Goal: Task Accomplishment & Management: Use online tool/utility

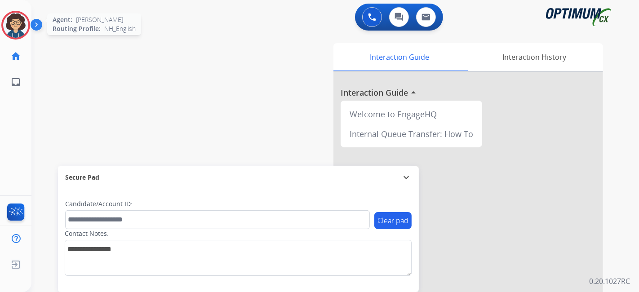
click at [14, 22] on img at bounding box center [15, 25] width 25 height 25
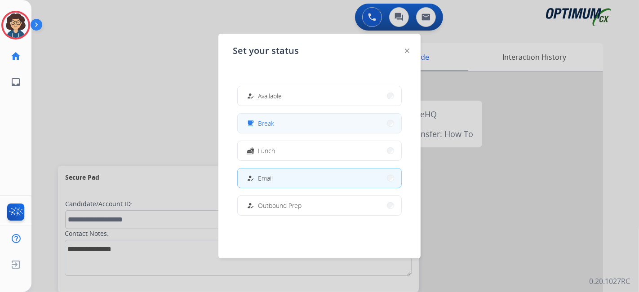
click at [306, 126] on button "free_breakfast Break" at bounding box center [320, 123] width 164 height 19
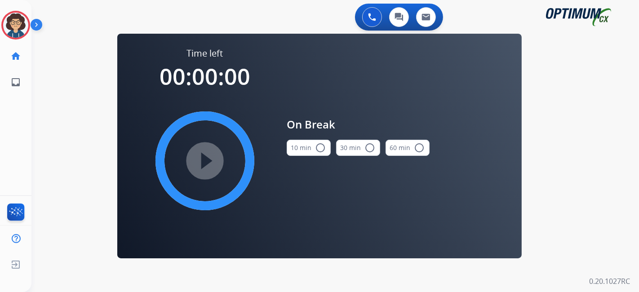
click at [313, 148] on button "10 min radio_button_unchecked" at bounding box center [309, 148] width 44 height 16
click at [210, 161] on mat-icon "play_circle_filled" at bounding box center [205, 161] width 11 height 11
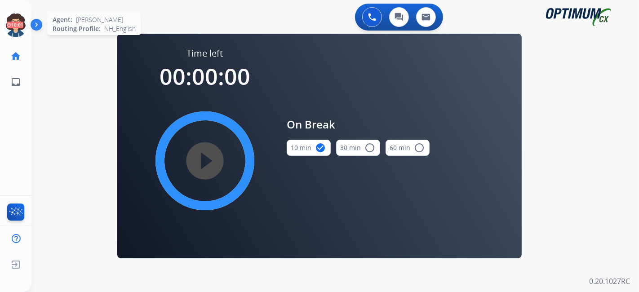
click at [17, 28] on icon at bounding box center [15, 25] width 29 height 29
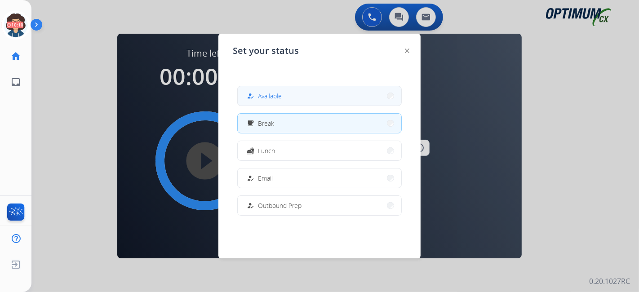
click at [294, 87] on button "how_to_reg Available" at bounding box center [320, 95] width 164 height 19
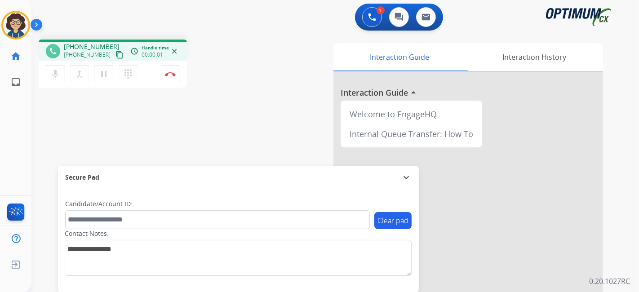
click at [116, 53] on mat-icon "content_copy" at bounding box center [120, 55] width 8 height 8
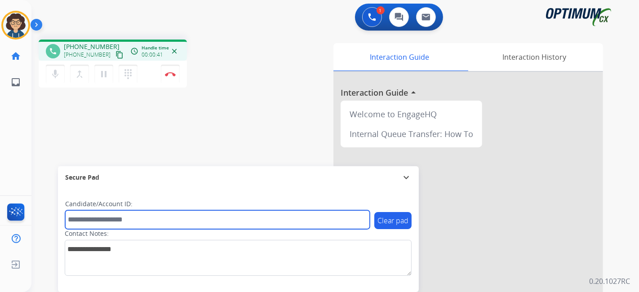
click at [183, 216] on input "text" at bounding box center [217, 219] width 305 height 19
paste input "*******"
type input "*******"
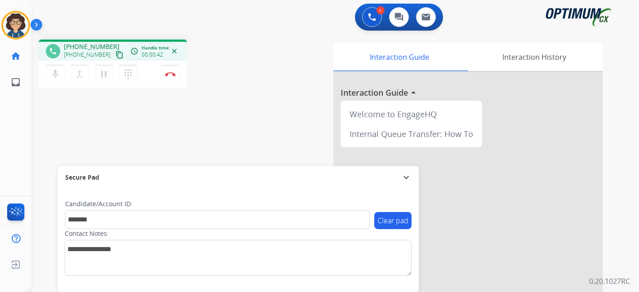
click at [244, 152] on div "phone +15133139070 +15133139070 content_copy access_time Call metrics Queue 00:…" at bounding box center [324, 219] width 586 height 375
click at [175, 73] on img at bounding box center [170, 74] width 11 height 4
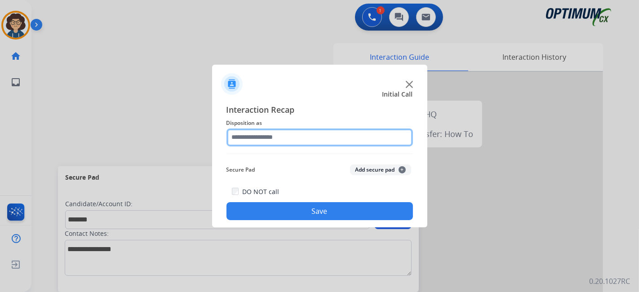
click at [303, 138] on input "text" at bounding box center [320, 138] width 187 height 18
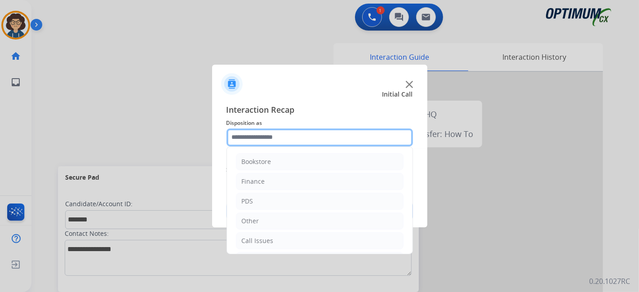
scroll to position [59, 0]
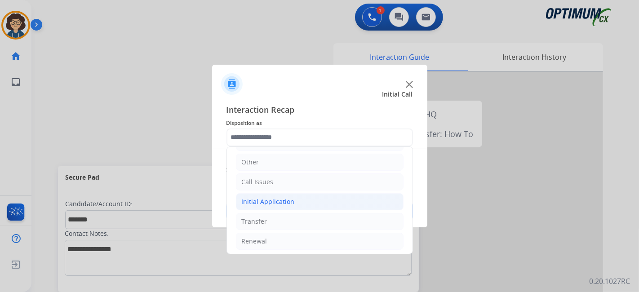
drag, startPoint x: 333, startPoint y: 201, endPoint x: 362, endPoint y: 192, distance: 30.5
click at [334, 201] on li "Initial Application" at bounding box center [320, 201] width 168 height 17
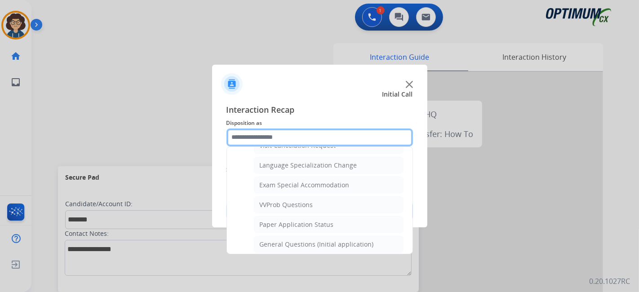
scroll to position [463, 0]
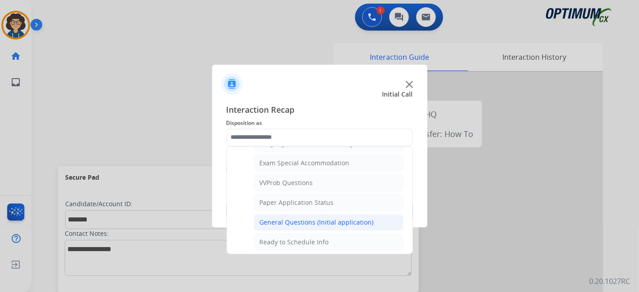
click at [336, 218] on div "General Questions (Initial application)" at bounding box center [317, 222] width 114 height 9
type input "**********"
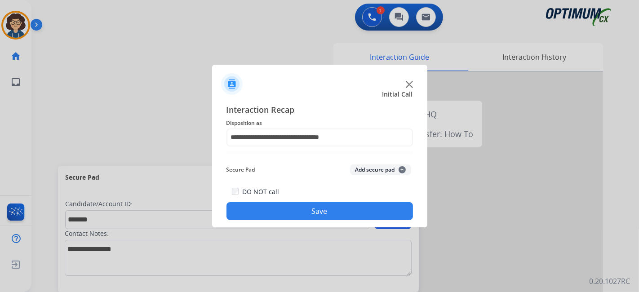
click at [379, 167] on button "Add secure pad +" at bounding box center [380, 170] width 61 height 11
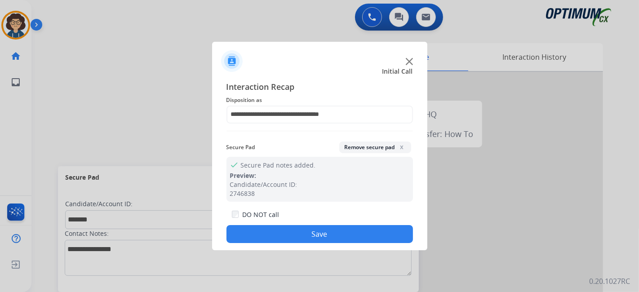
click at [328, 241] on button "Save" at bounding box center [320, 234] width 187 height 18
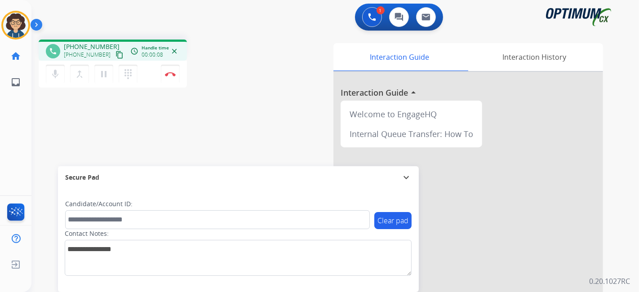
click at [116, 57] on mat-icon "content_copy" at bounding box center [120, 55] width 8 height 8
click at [173, 80] on button "Disconnect" at bounding box center [170, 74] width 19 height 19
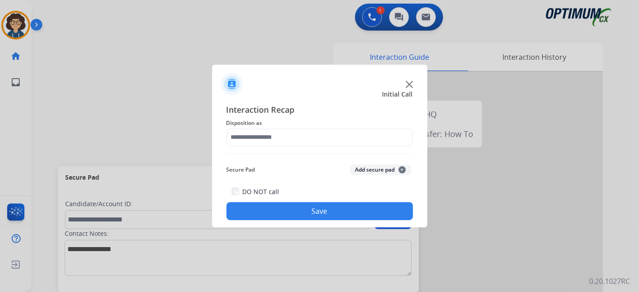
click at [296, 147] on div "Interaction Recap Disposition as Secure Pad Add secure pad + DO NOT call Save" at bounding box center [320, 161] width 187 height 117
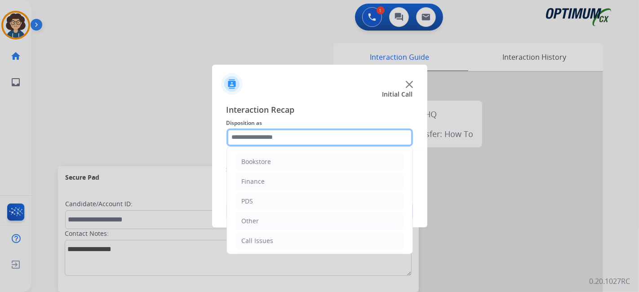
click at [295, 143] on input "text" at bounding box center [320, 138] width 187 height 18
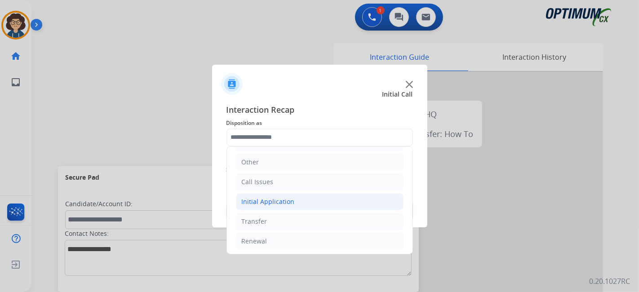
click at [312, 203] on li "Initial Application" at bounding box center [320, 201] width 168 height 17
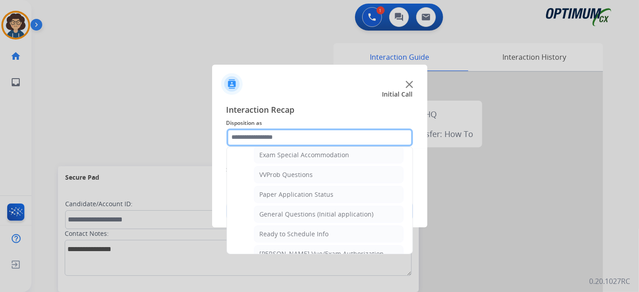
scroll to position [487, 0]
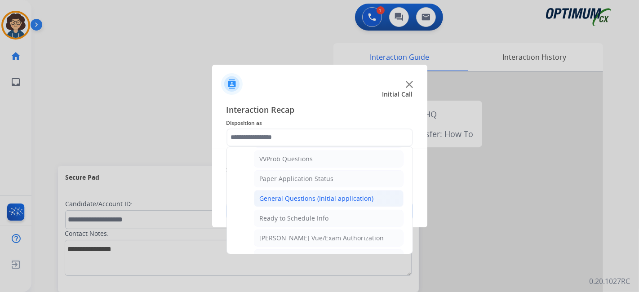
click at [347, 194] on div "General Questions (Initial application)" at bounding box center [317, 198] width 114 height 9
type input "**********"
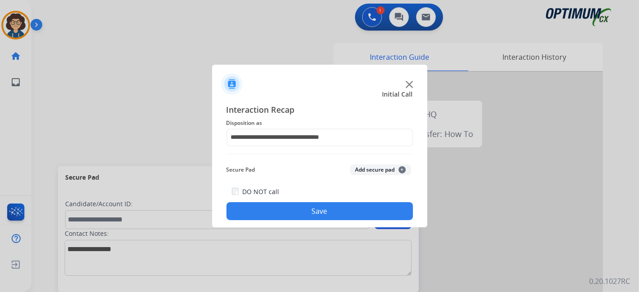
click at [379, 174] on button "Add secure pad +" at bounding box center [380, 170] width 61 height 11
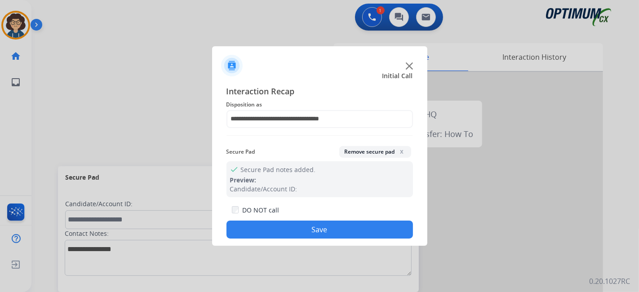
click at [380, 155] on button "Remove secure pad x" at bounding box center [375, 152] width 72 height 12
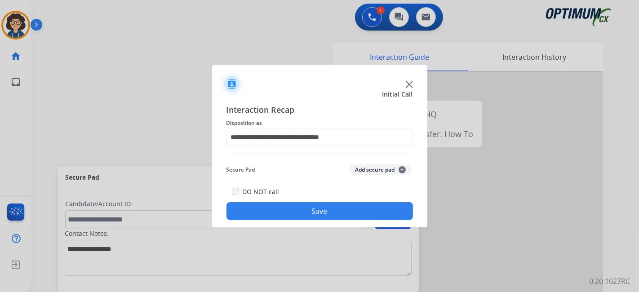
click at [353, 217] on button "Save" at bounding box center [320, 211] width 187 height 18
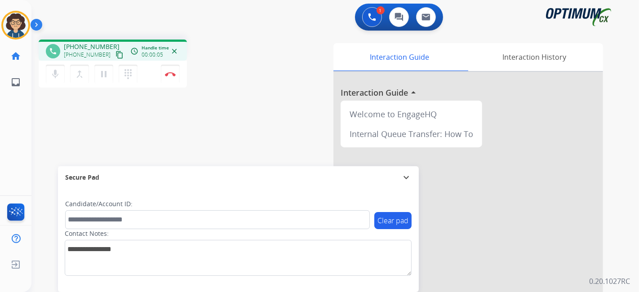
click at [116, 55] on mat-icon "content_copy" at bounding box center [120, 55] width 8 height 8
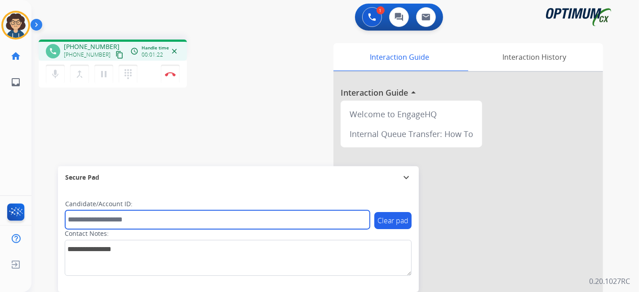
click at [115, 222] on input "text" at bounding box center [217, 219] width 305 height 19
paste input "*******"
type input "*******"
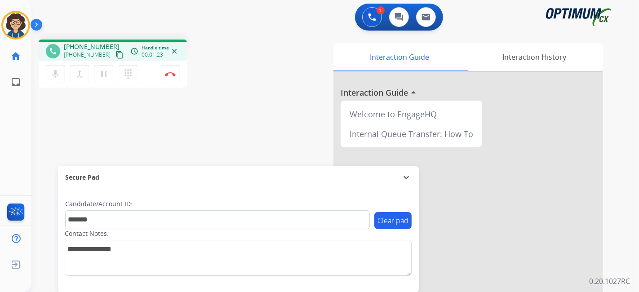
click at [174, 148] on div "phone +17187046836 +17187046836 content_copy access_time Call metrics Queue 00:…" at bounding box center [324, 219] width 586 height 375
click at [13, 26] on img at bounding box center [15, 25] width 25 height 25
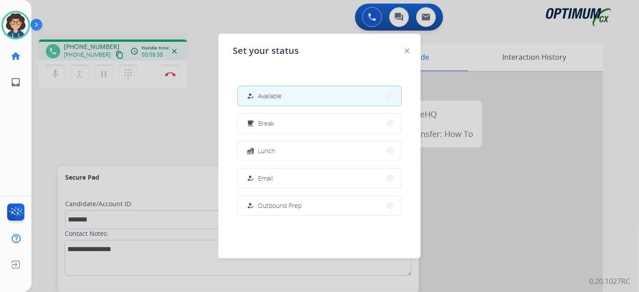
click at [110, 149] on div at bounding box center [319, 146] width 639 height 292
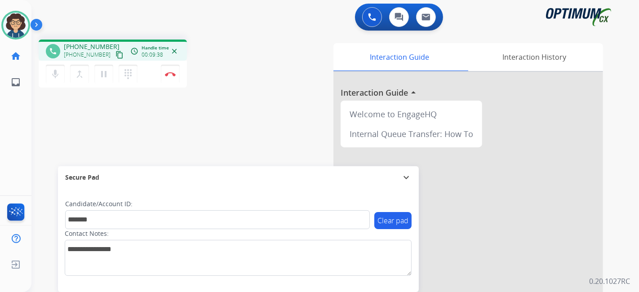
drag, startPoint x: 179, startPoint y: 77, endPoint x: 295, endPoint y: 77, distance: 116.5
click at [295, 77] on div "phone +17187046836 +17187046836 content_copy access_time Call metrics Queue 00:…" at bounding box center [324, 219] width 586 height 375
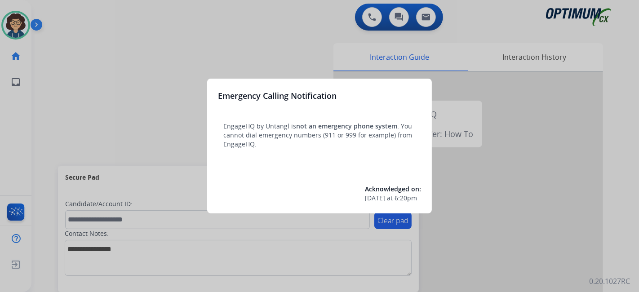
click at [144, 138] on div at bounding box center [319, 146] width 639 height 292
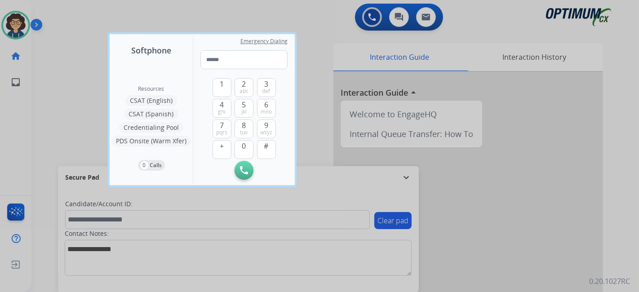
click at [68, 138] on div at bounding box center [319, 146] width 639 height 292
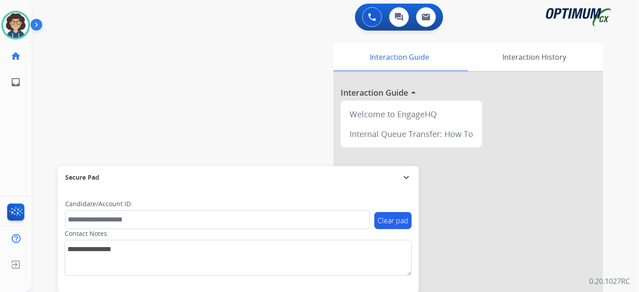
click at [167, 135] on div "swap_horiz Break voice bridge close_fullscreen Connect 3-Way Call merge_type Se…" at bounding box center [324, 219] width 586 height 375
click at [19, 17] on img at bounding box center [15, 25] width 25 height 25
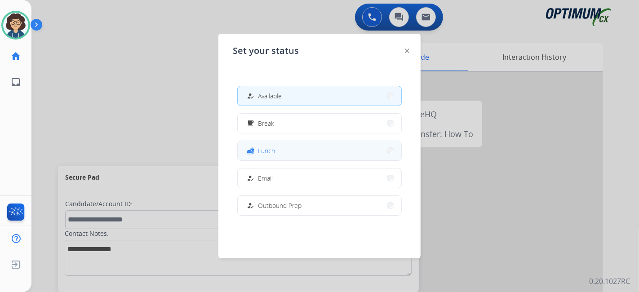
click at [291, 149] on button "fastfood Lunch" at bounding box center [320, 150] width 164 height 19
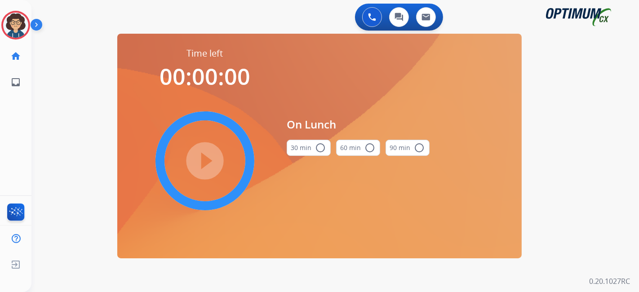
click at [203, 158] on div "play_circle_filled" at bounding box center [205, 161] width 135 height 135
click at [298, 149] on button "30 min radio_button_unchecked" at bounding box center [309, 148] width 44 height 16
click at [210, 166] on mat-icon "play_circle_filled" at bounding box center [205, 161] width 11 height 11
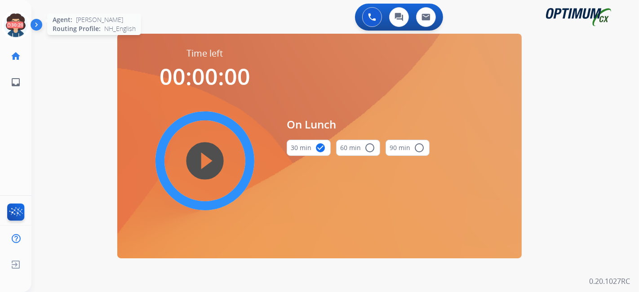
click at [15, 21] on icon at bounding box center [15, 25] width 29 height 29
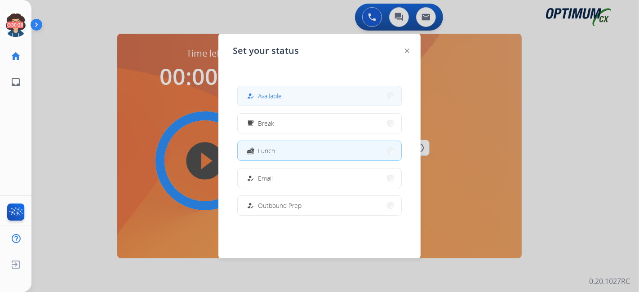
click at [293, 103] on button "how_to_reg Available" at bounding box center [320, 95] width 164 height 19
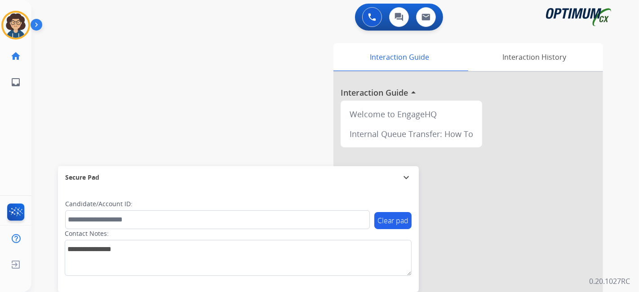
click at [157, 103] on div "swap_horiz Break voice bridge close_fullscreen Connect 3-Way Call merge_type Se…" at bounding box center [324, 219] width 586 height 375
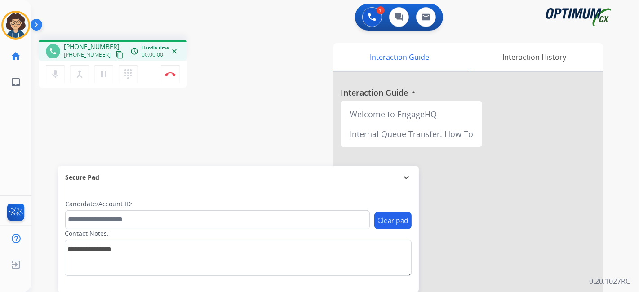
click at [114, 57] on button "content_copy" at bounding box center [119, 54] width 11 height 11
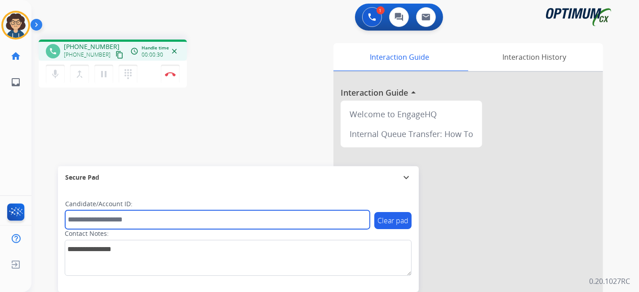
click at [135, 222] on input "text" at bounding box center [217, 219] width 305 height 19
paste input "*******"
type input "*******"
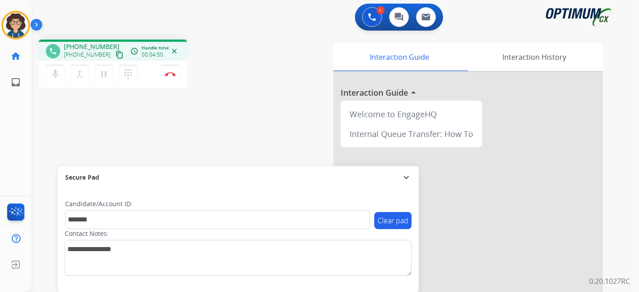
click at [258, 68] on div "phone [PHONE_NUMBER] [PHONE_NUMBER] content_copy access_time Call metrics Queue…" at bounding box center [152, 65] width 226 height 51
click at [171, 77] on button "Disconnect" at bounding box center [170, 74] width 19 height 19
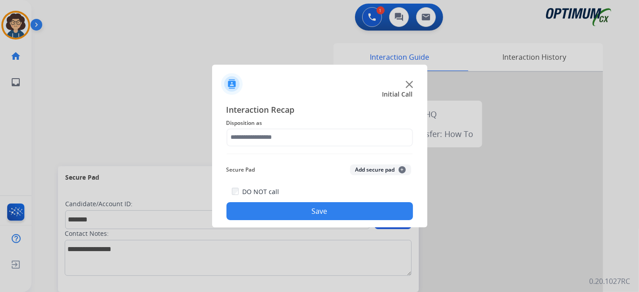
click at [326, 149] on div "Interaction Recap Disposition as Secure Pad Add secure pad + DO NOT call Save" at bounding box center [320, 161] width 187 height 117
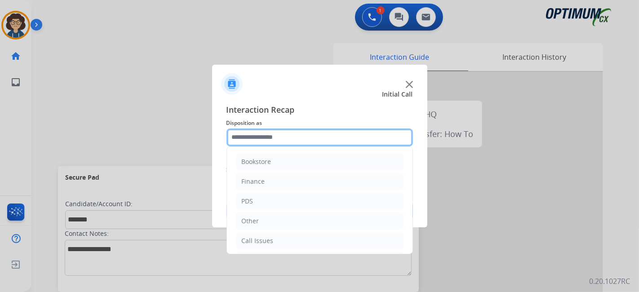
click at [322, 140] on input "text" at bounding box center [320, 138] width 187 height 18
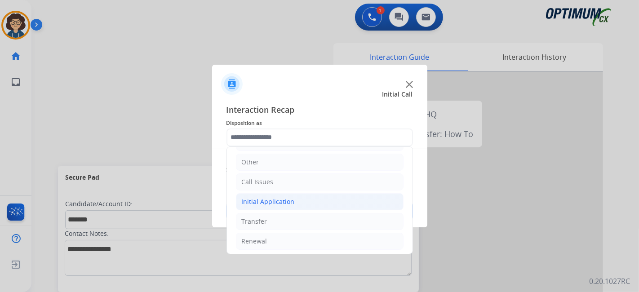
click at [311, 204] on li "Initial Application" at bounding box center [320, 201] width 168 height 17
click at [284, 235] on li "Renewal" at bounding box center [320, 241] width 168 height 17
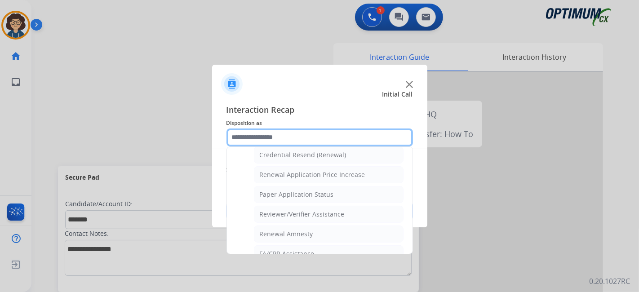
scroll to position [272, 0]
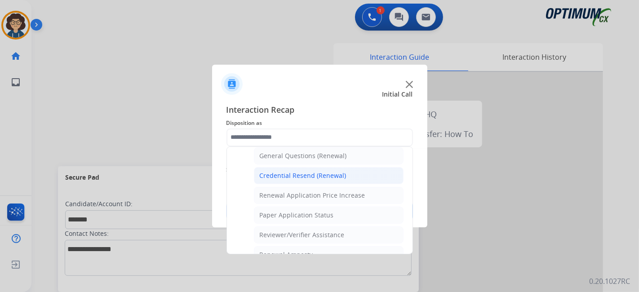
click at [340, 167] on li "Credential Resend (Renewal)" at bounding box center [329, 175] width 150 height 17
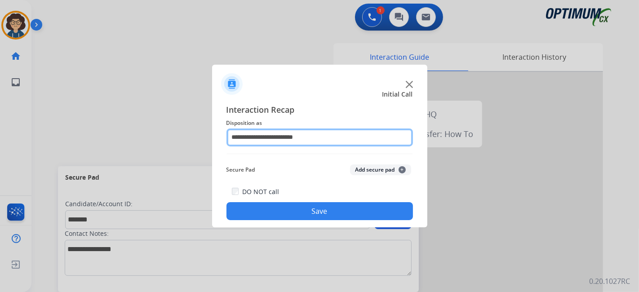
click at [354, 142] on input "**********" at bounding box center [320, 138] width 187 height 18
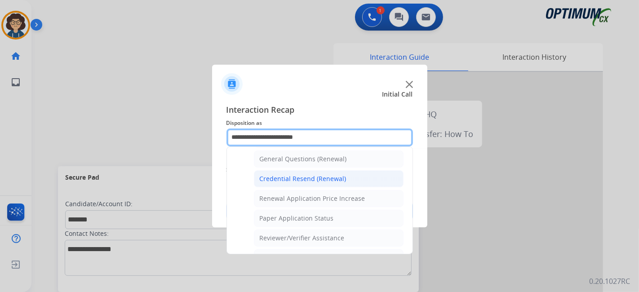
scroll to position [220, 0]
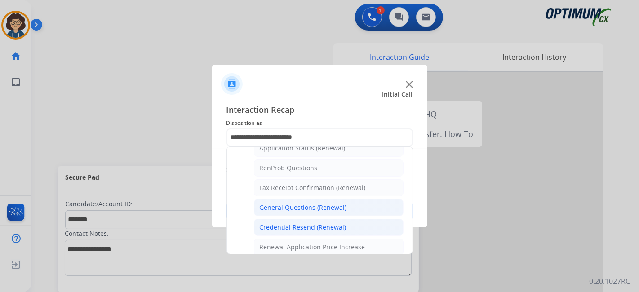
click at [376, 199] on li "General Questions (Renewal)" at bounding box center [329, 207] width 150 height 17
type input "**********"
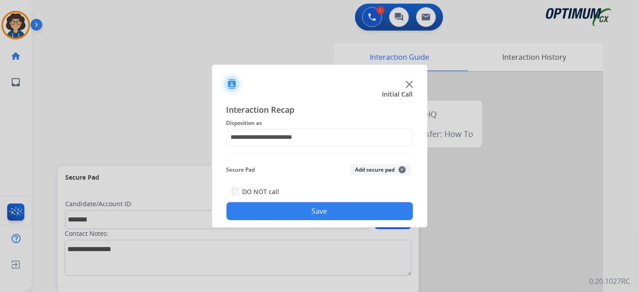
drag, startPoint x: 375, startPoint y: 173, endPoint x: 352, endPoint y: 220, distance: 52.5
click at [374, 174] on button "Add secure pad +" at bounding box center [380, 170] width 61 height 11
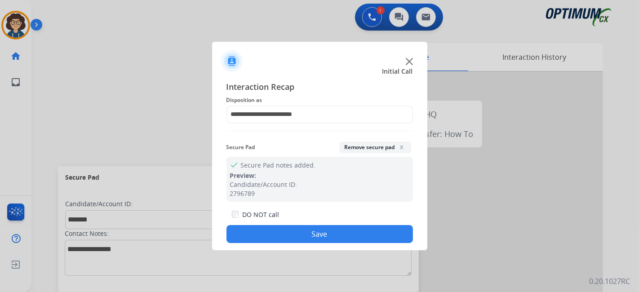
click at [349, 225] on div "DO NOT call Save" at bounding box center [320, 226] width 187 height 34
drag, startPoint x: 341, startPoint y: 233, endPoint x: 338, endPoint y: 223, distance: 10.5
click at [341, 233] on button "Save" at bounding box center [320, 234] width 187 height 18
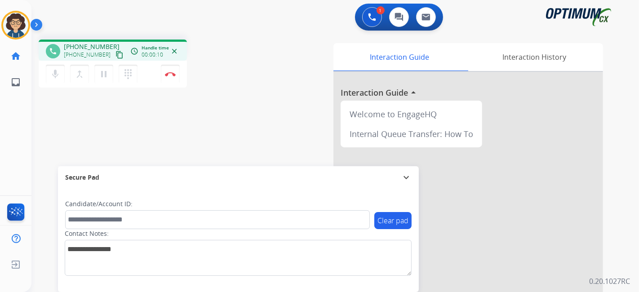
click at [116, 54] on mat-icon "content_copy" at bounding box center [120, 55] width 8 height 8
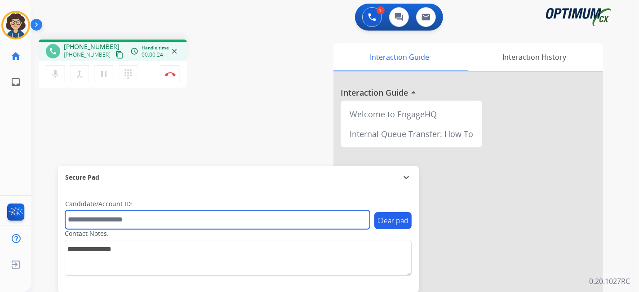
click at [126, 221] on input "text" at bounding box center [217, 219] width 305 height 19
paste input "*******"
type input "*******"
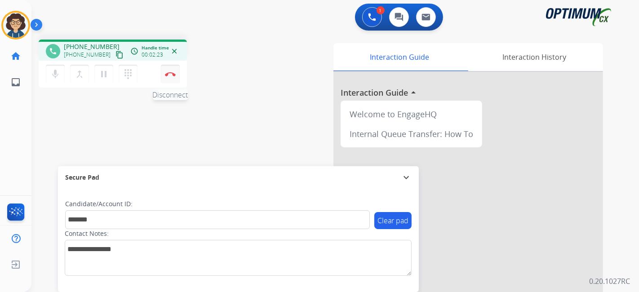
click at [170, 75] on img at bounding box center [170, 74] width 11 height 4
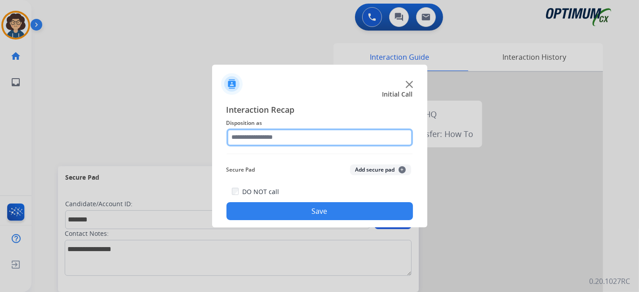
click at [299, 136] on input "text" at bounding box center [320, 138] width 187 height 18
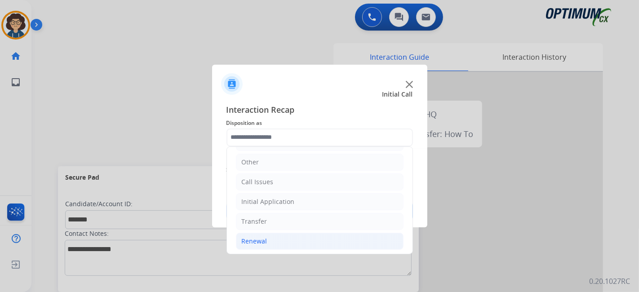
click at [290, 234] on li "Renewal" at bounding box center [320, 241] width 168 height 17
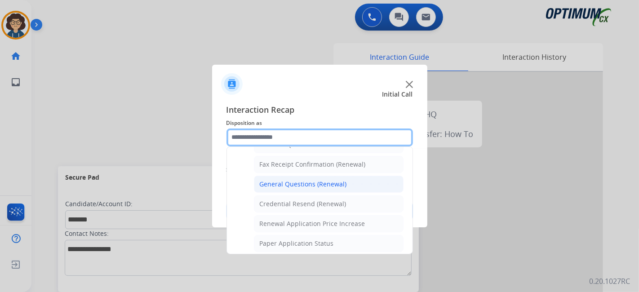
scroll to position [238, 0]
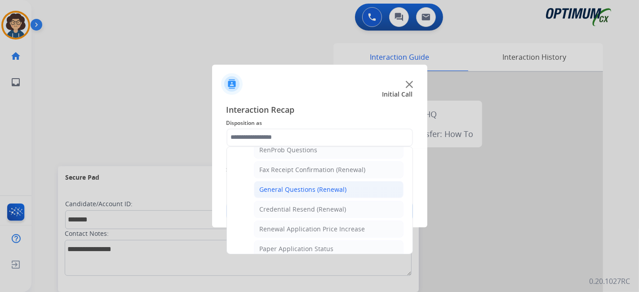
click at [341, 185] on div "General Questions (Renewal)" at bounding box center [303, 189] width 87 height 9
type input "**********"
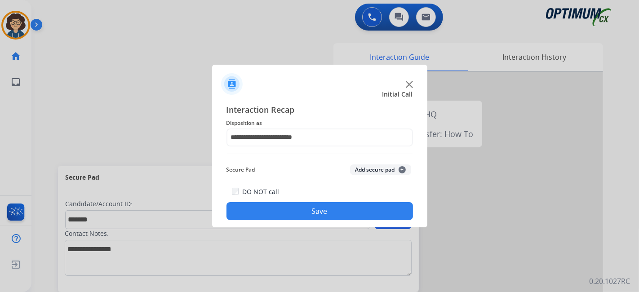
click at [370, 172] on button "Add secure pad +" at bounding box center [380, 170] width 61 height 11
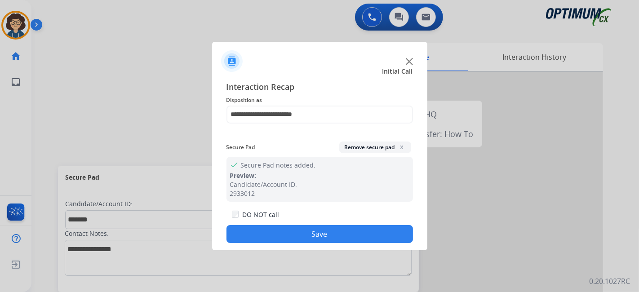
drag, startPoint x: 338, startPoint y: 225, endPoint x: 331, endPoint y: 214, distance: 13.1
click at [338, 226] on button "Save" at bounding box center [320, 234] width 187 height 18
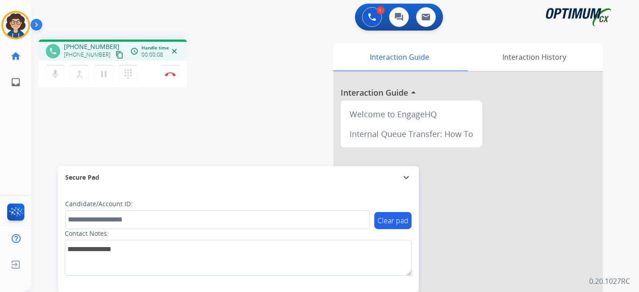
click at [116, 52] on mat-icon "content_copy" at bounding box center [120, 55] width 8 height 8
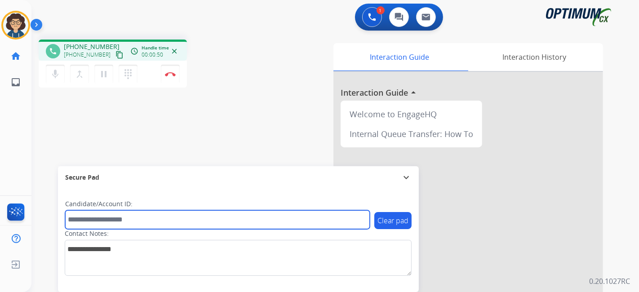
click at [180, 219] on input "text" at bounding box center [217, 219] width 305 height 19
paste input "*******"
type input "*******"
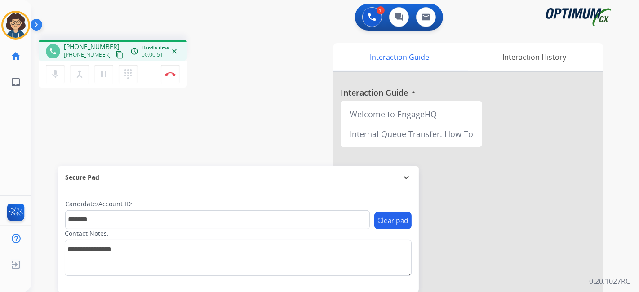
click at [222, 102] on div "phone [PHONE_NUMBER] [PHONE_NUMBER] content_copy access_time Call metrics Queue…" at bounding box center [324, 219] width 586 height 375
click at [220, 143] on div "phone [PHONE_NUMBER] [PHONE_NUMBER] content_copy access_time Call metrics Queue…" at bounding box center [324, 219] width 586 height 375
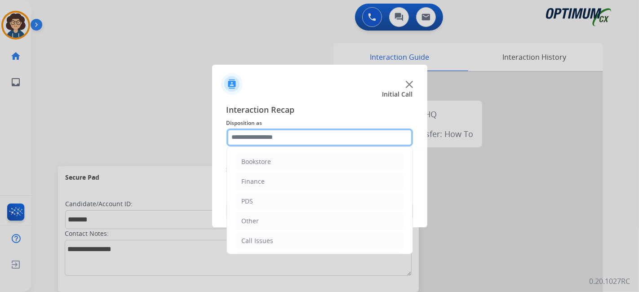
click at [362, 142] on input "text" at bounding box center [320, 138] width 187 height 18
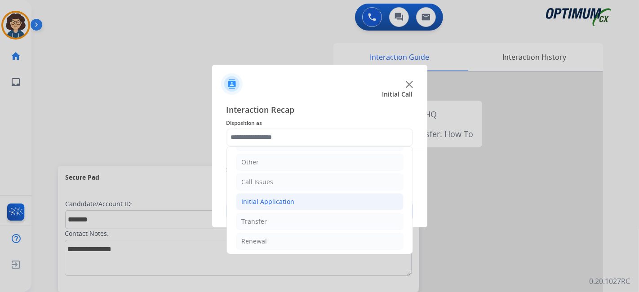
click at [336, 202] on li "Initial Application" at bounding box center [320, 201] width 168 height 17
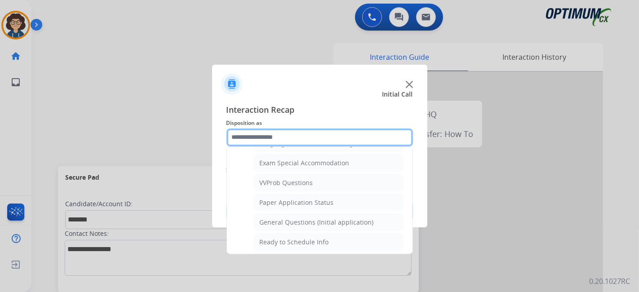
scroll to position [467, 0]
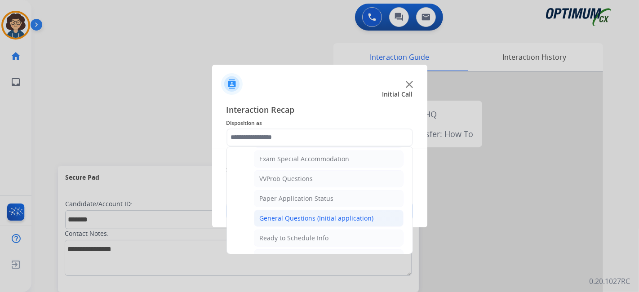
click at [353, 210] on li "General Questions (Initial application)" at bounding box center [329, 218] width 150 height 17
type input "**********"
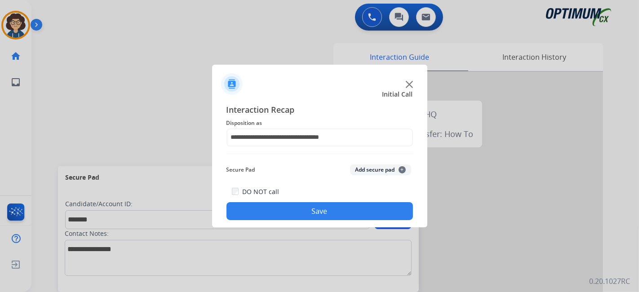
click at [379, 171] on button "Add secure pad +" at bounding box center [380, 170] width 61 height 11
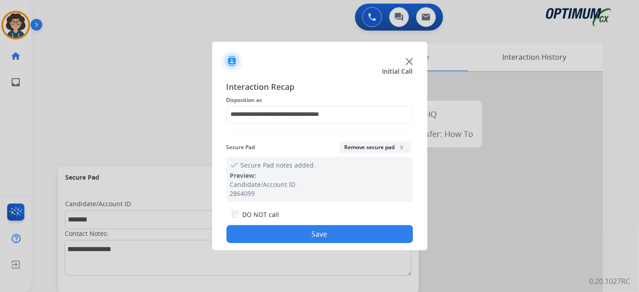
click at [331, 232] on button "Save" at bounding box center [320, 234] width 187 height 18
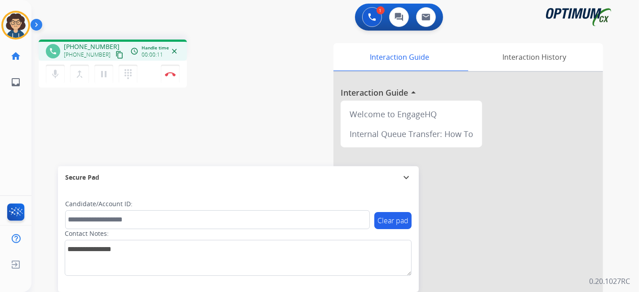
click at [116, 57] on mat-icon "content_copy" at bounding box center [120, 55] width 8 height 8
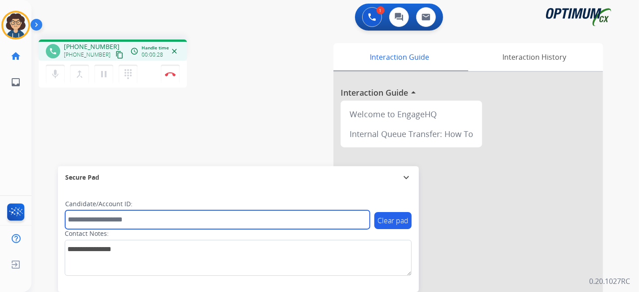
click at [142, 219] on input "text" at bounding box center [217, 219] width 305 height 19
paste input "*******"
type input "*******"
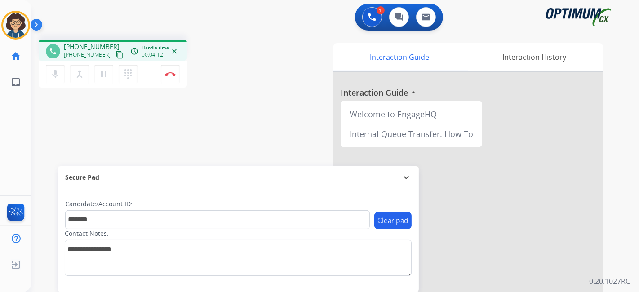
click at [254, 101] on div "phone [PHONE_NUMBER] [PHONE_NUMBER] content_copy access_time Call metrics Queue…" at bounding box center [324, 219] width 586 height 375
click at [167, 72] on img at bounding box center [170, 74] width 11 height 4
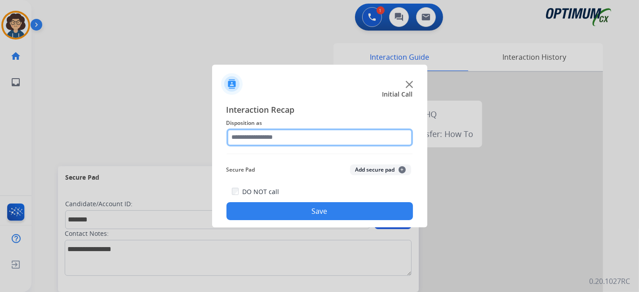
click at [272, 137] on input "text" at bounding box center [320, 138] width 187 height 18
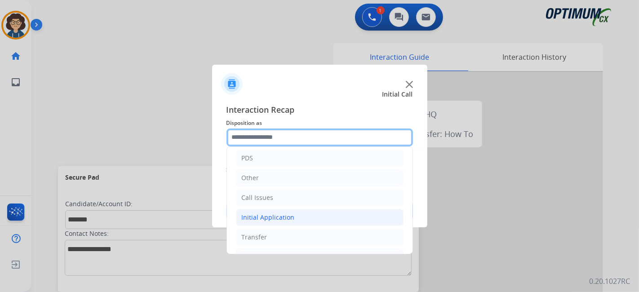
scroll to position [59, 0]
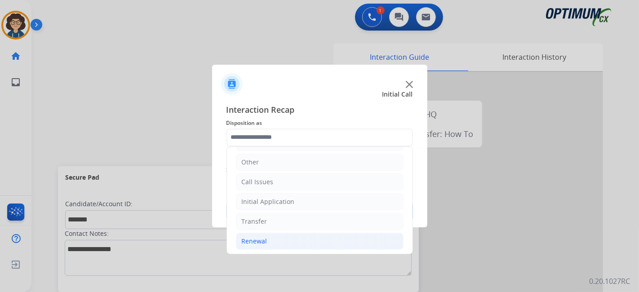
click at [299, 241] on li "Renewal" at bounding box center [320, 241] width 168 height 17
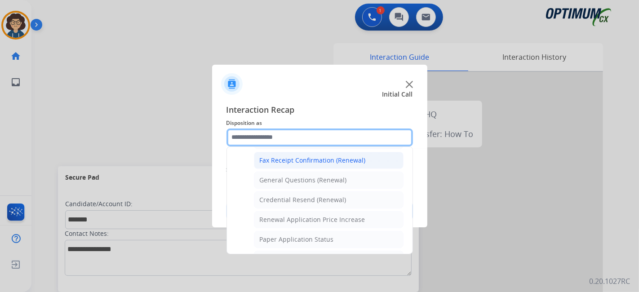
scroll to position [236, 0]
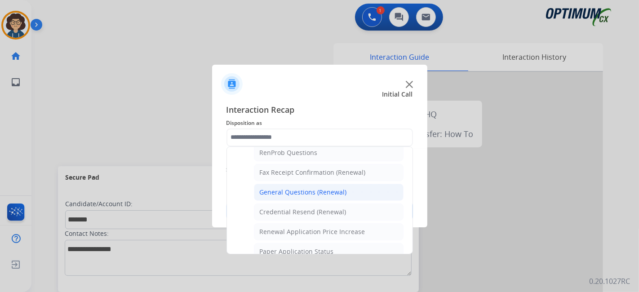
click at [316, 184] on li "General Questions (Renewal)" at bounding box center [329, 192] width 150 height 17
type input "**********"
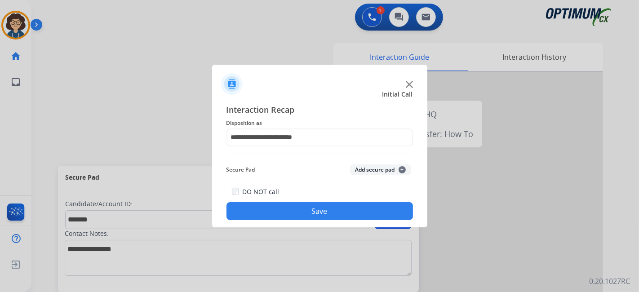
drag, startPoint x: 376, startPoint y: 170, endPoint x: 338, endPoint y: 226, distance: 68.2
click at [376, 174] on button "Add secure pad +" at bounding box center [380, 170] width 61 height 11
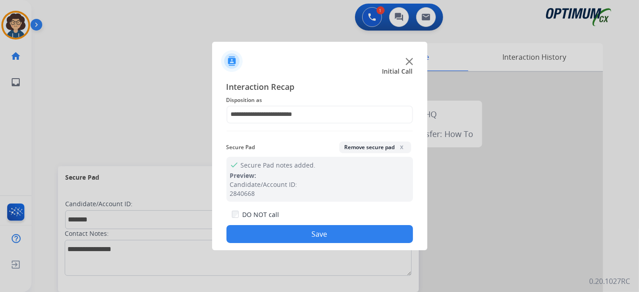
click at [330, 231] on button "Save" at bounding box center [320, 234] width 187 height 18
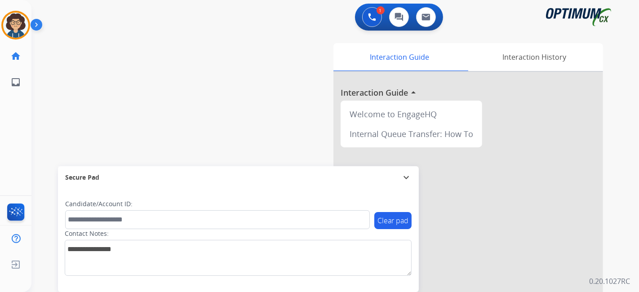
click at [181, 76] on div "swap_horiz Break voice bridge close_fullscreen Connect 3-Way Call merge_type Se…" at bounding box center [324, 219] width 586 height 375
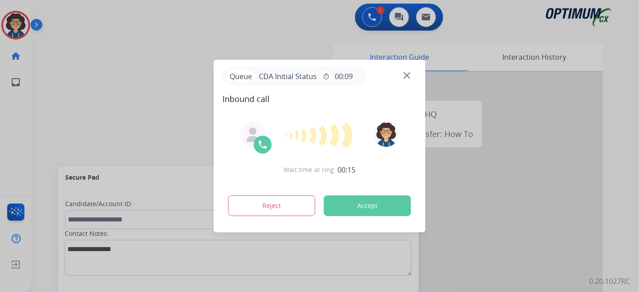
click at [380, 209] on button "Accept" at bounding box center [367, 206] width 87 height 21
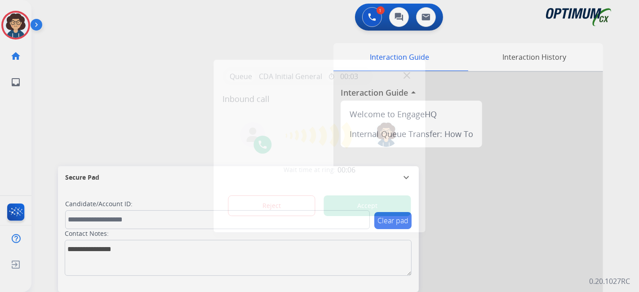
click at [367, 206] on button "Accept" at bounding box center [367, 206] width 87 height 21
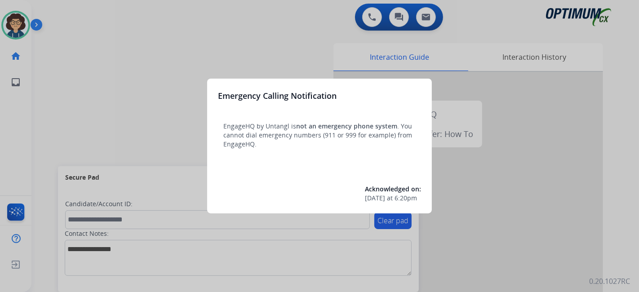
click at [45, 109] on div at bounding box center [319, 146] width 639 height 292
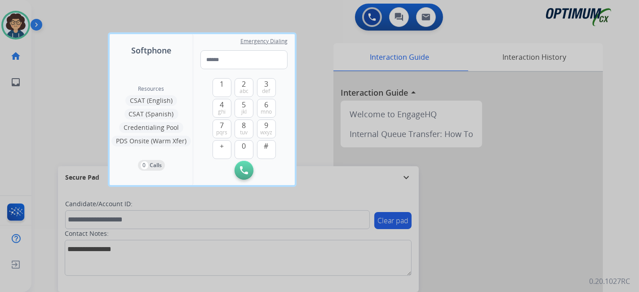
click at [45, 109] on div at bounding box center [319, 146] width 639 height 292
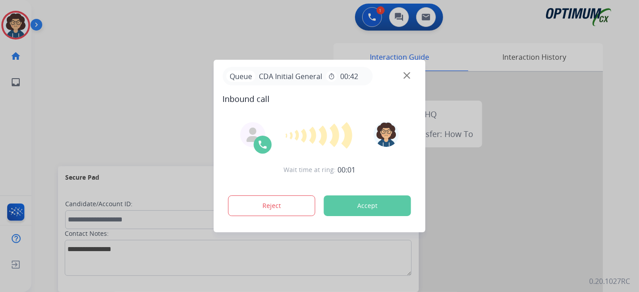
click at [384, 208] on button "Accept" at bounding box center [367, 206] width 87 height 21
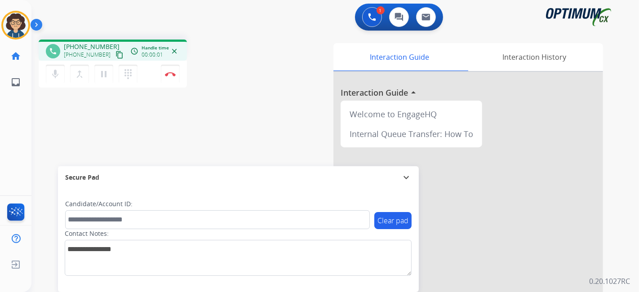
click at [116, 54] on mat-icon "content_copy" at bounding box center [120, 55] width 8 height 8
click at [272, 142] on div "Interaction Guide Interaction History Interaction Guide arrow_drop_up Welcome t…" at bounding box center [435, 225] width 335 height 364
click at [291, 94] on div "Interaction Guide Interaction History Interaction Guide arrow_drop_up Welcome t…" at bounding box center [435, 225] width 335 height 364
click at [639, 187] on div "1 Voice Interactions 0 Chat Interactions 0 Email Interactions phone +1539314757…" at bounding box center [335, 146] width 608 height 292
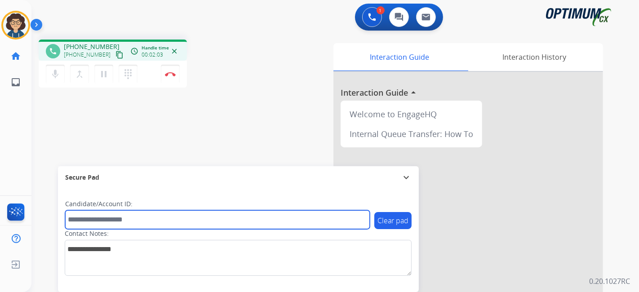
click at [163, 217] on input "text" at bounding box center [217, 219] width 305 height 19
paste input "*******"
type input "*******"
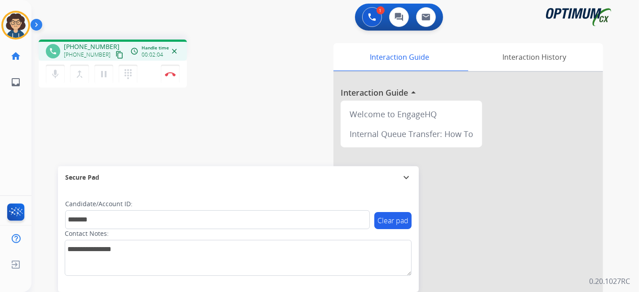
drag, startPoint x: 192, startPoint y: 128, endPoint x: 205, endPoint y: 14, distance: 114.6
click at [194, 119] on div "phone +15393147577 +15393147577 content_copy access_time Call metrics Queue 00:…" at bounding box center [324, 219] width 586 height 375
click at [293, 144] on div "Interaction Guide Interaction History Interaction Guide arrow_drop_up Welcome t…" at bounding box center [435, 225] width 335 height 364
click at [284, 99] on div "Interaction Guide Interaction History Interaction Guide arrow_drop_up Welcome t…" at bounding box center [435, 225] width 335 height 364
click at [166, 71] on button "Disconnect" at bounding box center [170, 74] width 19 height 19
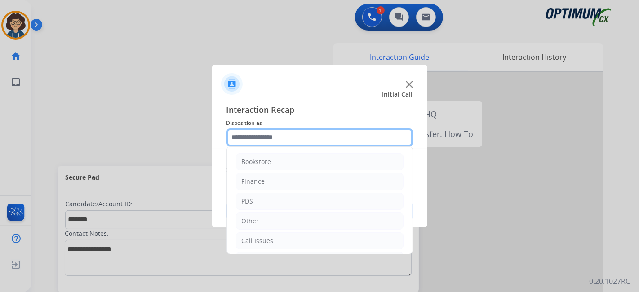
click at [327, 133] on input "text" at bounding box center [320, 138] width 187 height 18
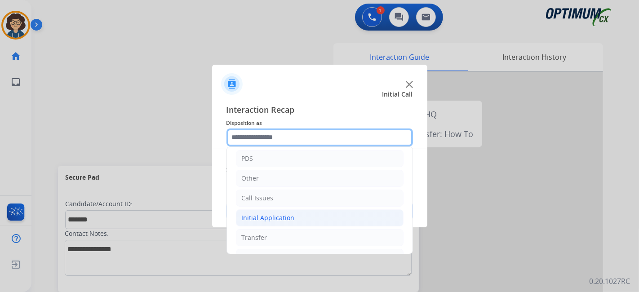
scroll to position [59, 0]
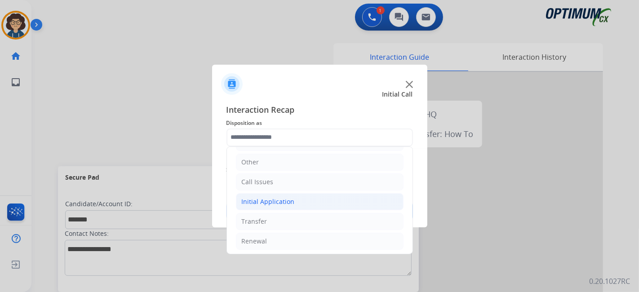
drag, startPoint x: 311, startPoint y: 204, endPoint x: 330, endPoint y: 200, distance: 20.1
click at [313, 202] on li "Initial Application" at bounding box center [320, 201] width 168 height 17
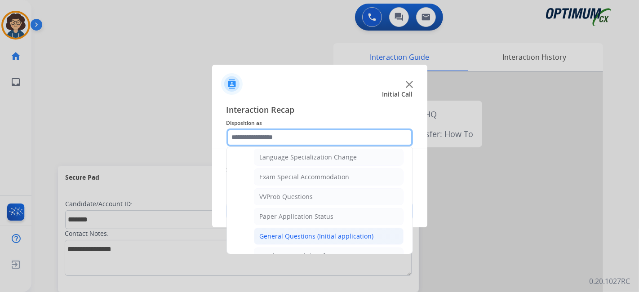
scroll to position [451, 0]
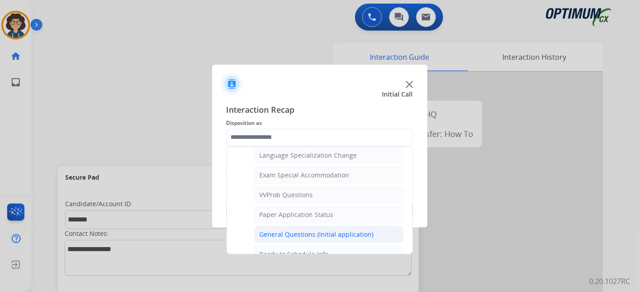
click at [344, 230] on div "General Questions (Initial application)" at bounding box center [317, 234] width 114 height 9
type input "**********"
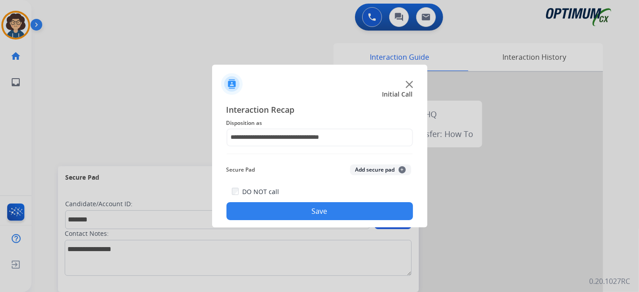
click at [379, 166] on button "Add secure pad +" at bounding box center [380, 170] width 61 height 11
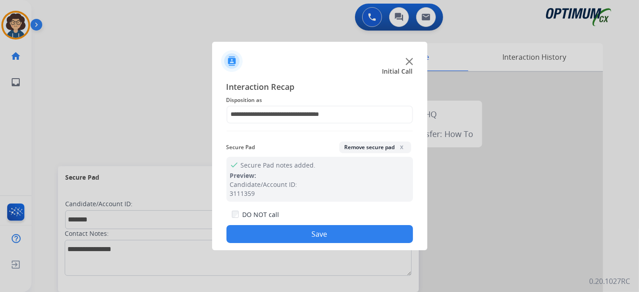
click at [333, 234] on button "Save" at bounding box center [320, 234] width 187 height 18
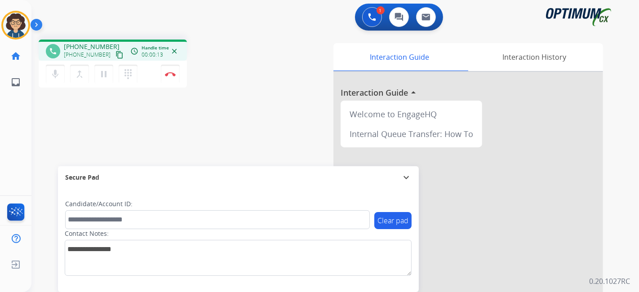
click at [116, 57] on mat-icon "content_copy" at bounding box center [120, 55] width 8 height 8
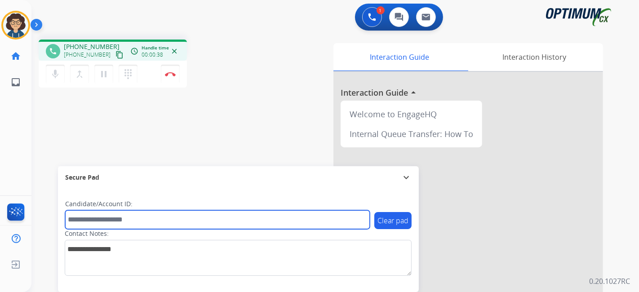
click at [165, 215] on input "text" at bounding box center [217, 219] width 305 height 19
paste input "*******"
type input "*******"
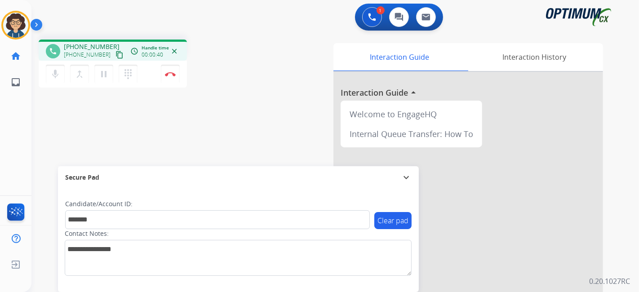
click at [217, 129] on div "phone +16163229073 +16163229073 content_copy access_time Call metrics Queue 00:…" at bounding box center [324, 219] width 586 height 375
click at [267, 76] on div "phone +16163229073 +16163229073 content_copy access_time Call metrics Queue 00:…" at bounding box center [324, 219] width 586 height 375
click at [172, 76] on button "Disconnect" at bounding box center [170, 74] width 19 height 19
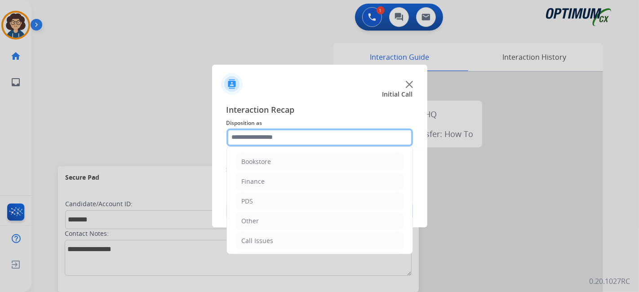
click at [337, 139] on input "text" at bounding box center [320, 138] width 187 height 18
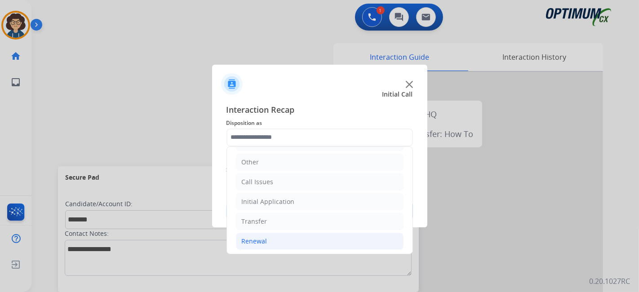
click at [298, 242] on li "Renewal" at bounding box center [320, 241] width 168 height 17
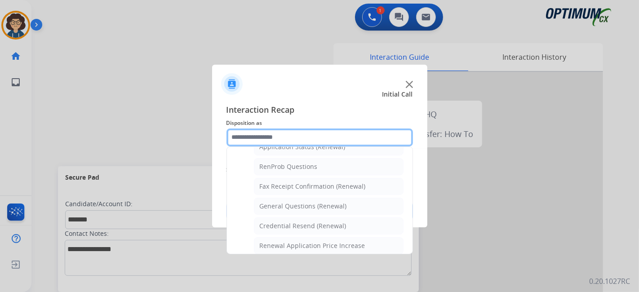
scroll to position [210, 0]
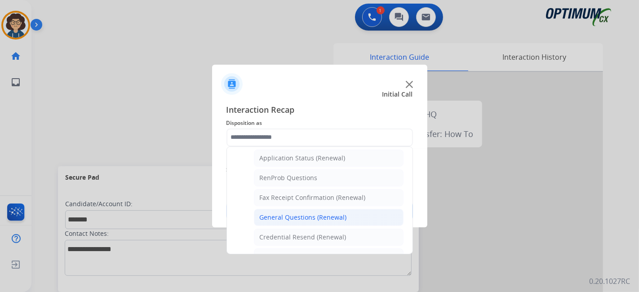
click at [349, 215] on li "General Questions (Renewal)" at bounding box center [329, 217] width 150 height 17
type input "**********"
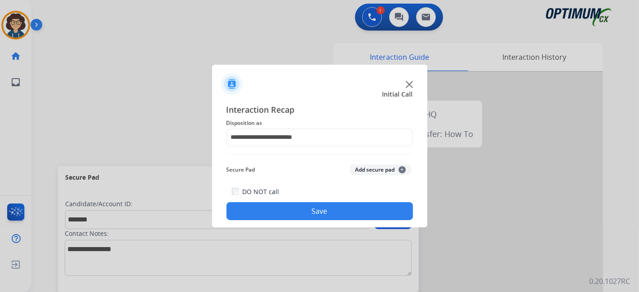
click at [380, 167] on button "Add secure pad +" at bounding box center [380, 170] width 61 height 11
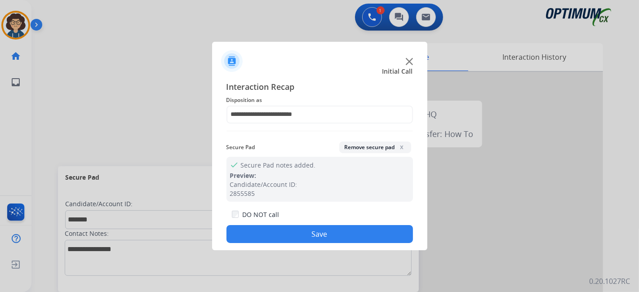
click at [339, 243] on div "DO NOT call Save" at bounding box center [320, 226] width 187 height 34
click at [298, 239] on button "Save" at bounding box center [320, 234] width 187 height 18
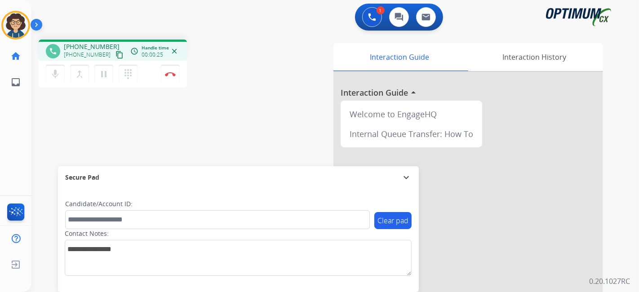
click at [114, 53] on button "content_copy" at bounding box center [119, 54] width 11 height 11
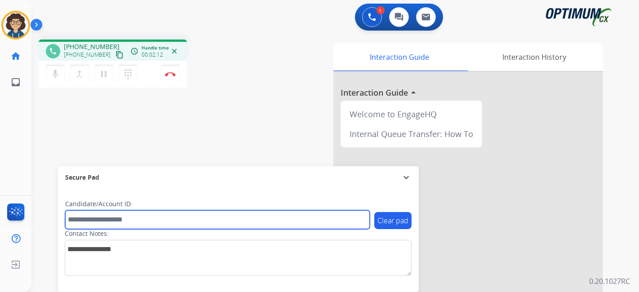
click at [164, 221] on input "text" at bounding box center [217, 219] width 305 height 19
paste input "*******"
type input "*******"
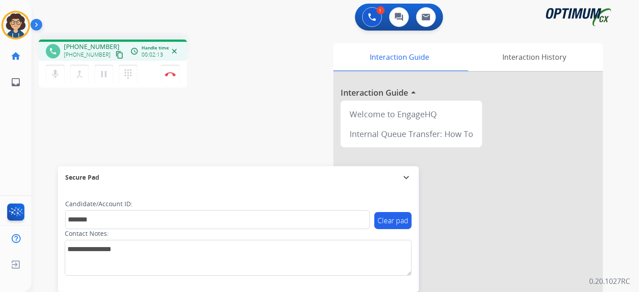
click at [217, 116] on div "phone +19184403056 +19184403056 content_copy access_time Call metrics Queue 00:…" at bounding box center [324, 219] width 586 height 375
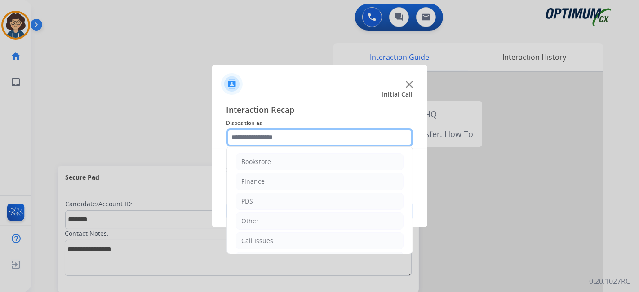
click at [280, 139] on input "text" at bounding box center [320, 138] width 187 height 18
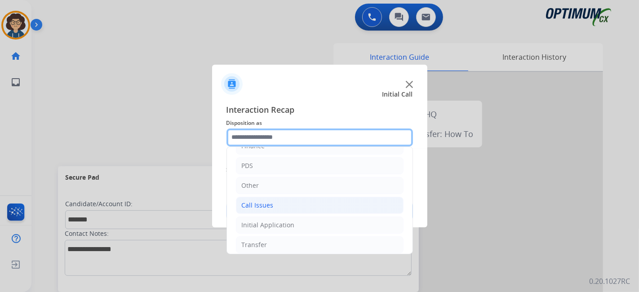
scroll to position [59, 0]
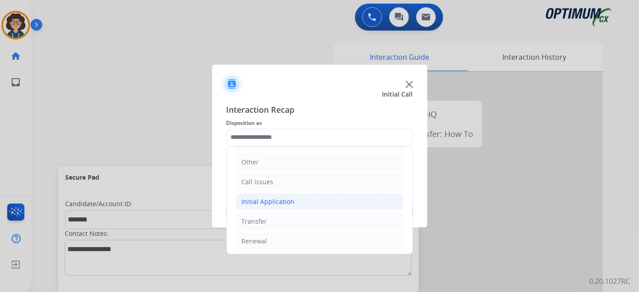
click at [313, 201] on li "Initial Application" at bounding box center [320, 201] width 168 height 17
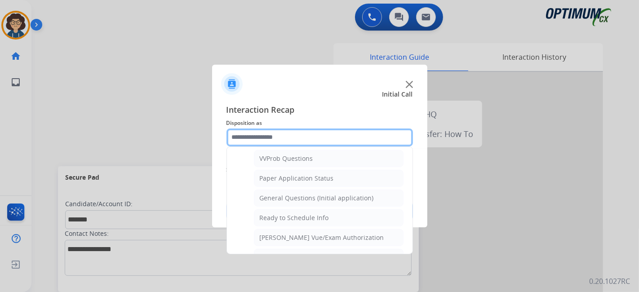
scroll to position [493, 0]
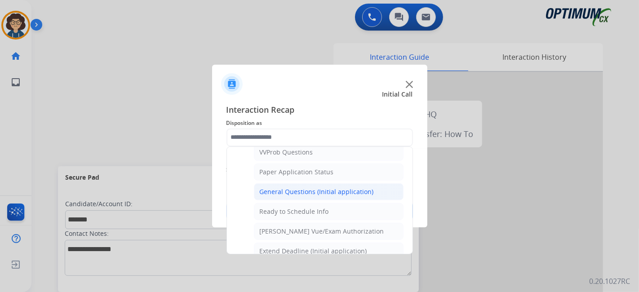
click at [376, 184] on li "General Questions (Initial application)" at bounding box center [329, 191] width 150 height 17
type input "**********"
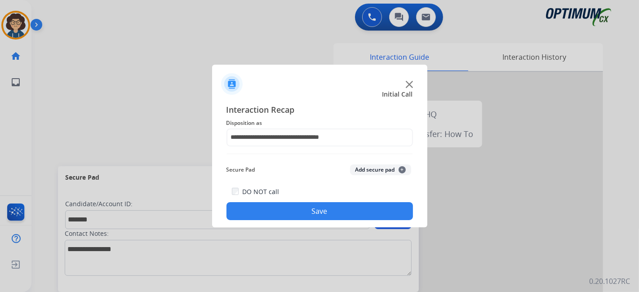
click at [379, 169] on button "Add secure pad +" at bounding box center [380, 170] width 61 height 11
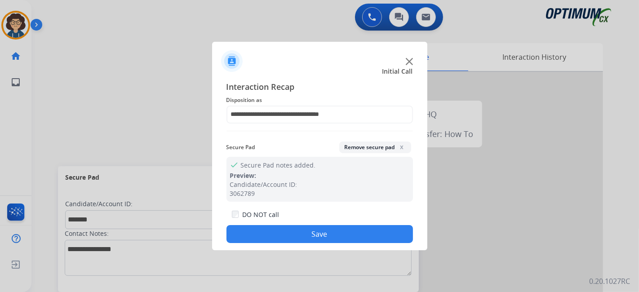
click at [333, 239] on button "Save" at bounding box center [320, 234] width 187 height 18
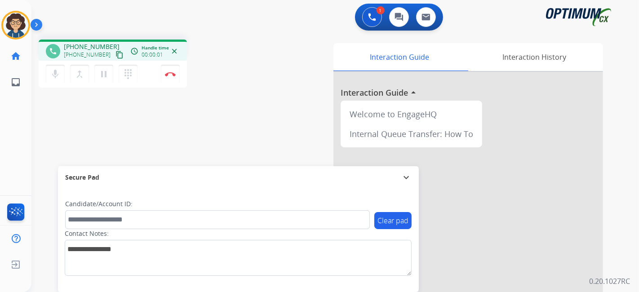
click at [116, 54] on mat-icon "content_copy" at bounding box center [120, 55] width 8 height 8
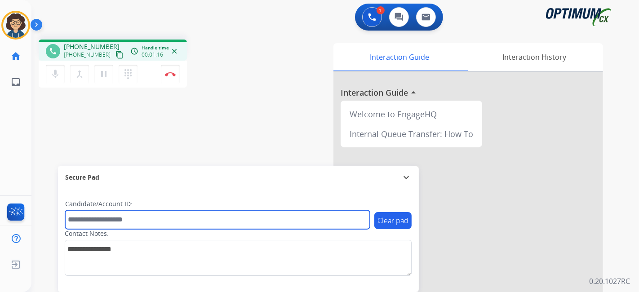
click at [130, 220] on input "text" at bounding box center [217, 219] width 305 height 19
paste input "*******"
type input "*******"
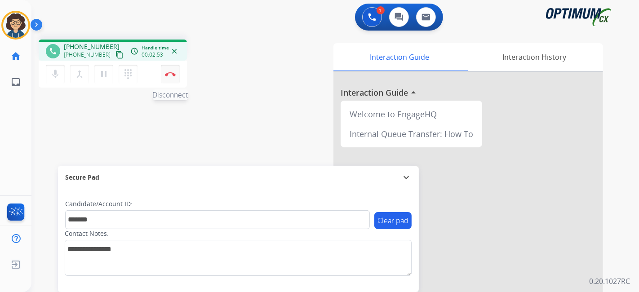
click at [174, 76] on img at bounding box center [170, 74] width 11 height 4
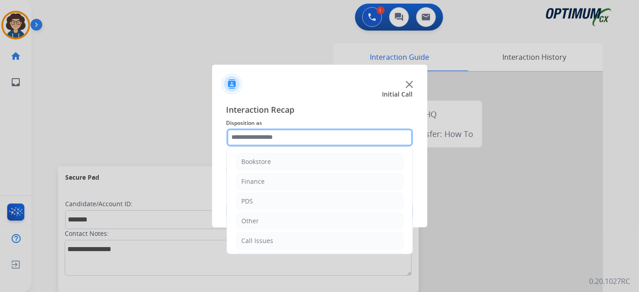
click at [324, 146] on input "text" at bounding box center [320, 138] width 187 height 18
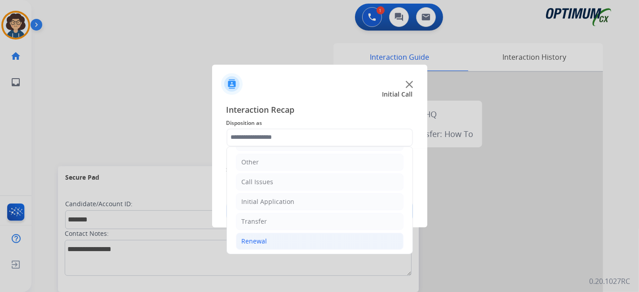
click at [286, 242] on li "Renewal" at bounding box center [320, 241] width 168 height 17
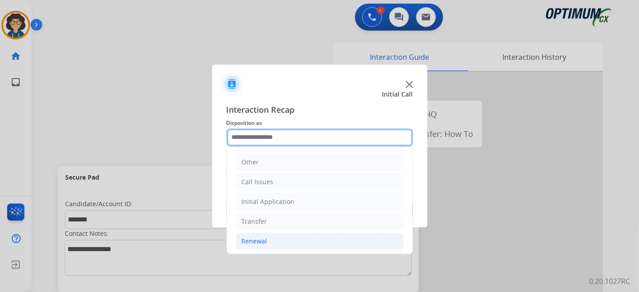
scroll to position [342, 0]
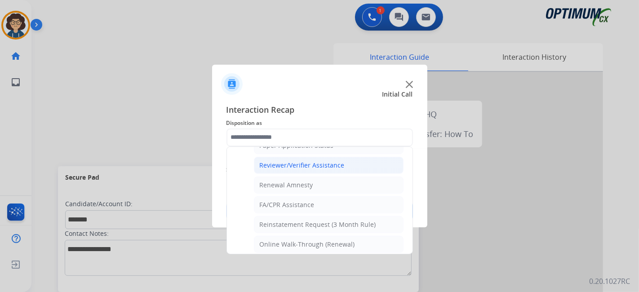
click at [323, 162] on div "Reviewer/Verifier Assistance" at bounding box center [302, 165] width 85 height 9
type input "**********"
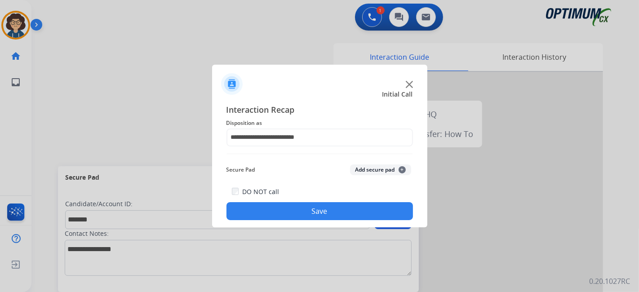
click at [363, 166] on button "Add secure pad +" at bounding box center [380, 170] width 61 height 11
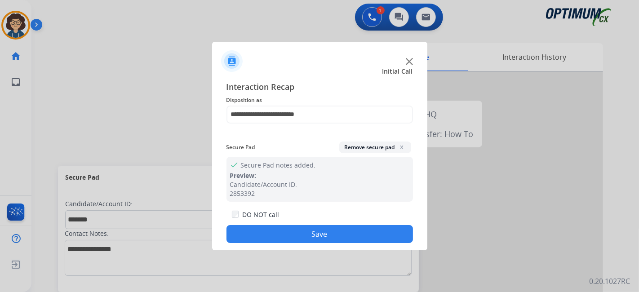
click at [346, 237] on button "Save" at bounding box center [320, 234] width 187 height 18
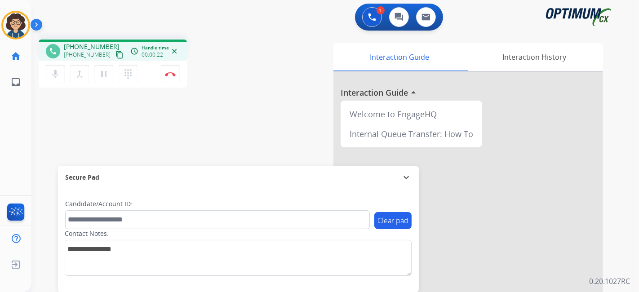
click at [116, 55] on mat-icon "content_copy" at bounding box center [120, 55] width 8 height 8
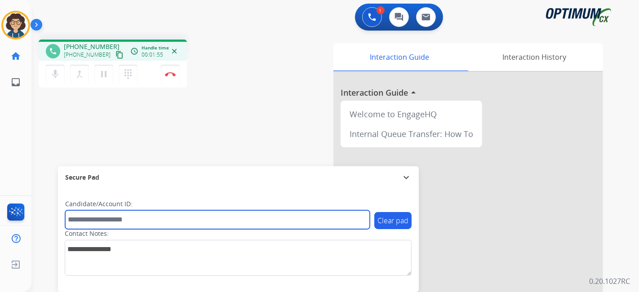
click at [149, 222] on input "text" at bounding box center [217, 219] width 305 height 19
paste input "*******"
type input "*******"
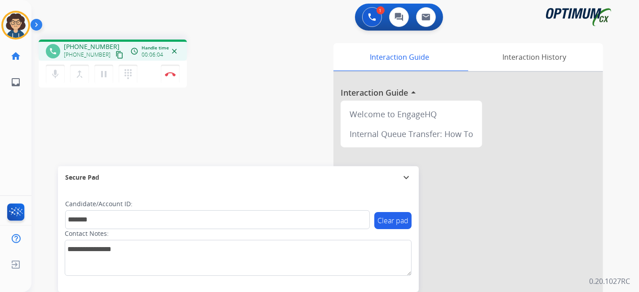
click at [275, 82] on div "Interaction Guide Interaction History Interaction Guide arrow_drop_up Welcome t…" at bounding box center [435, 225] width 335 height 364
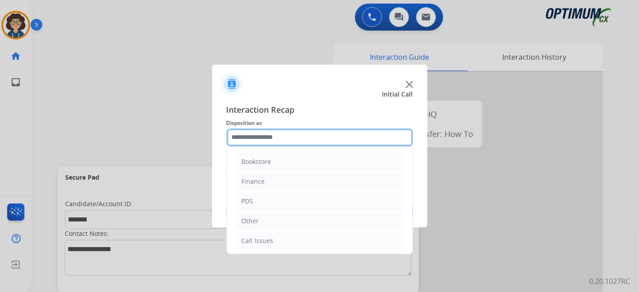
click at [309, 138] on input "text" at bounding box center [320, 138] width 187 height 18
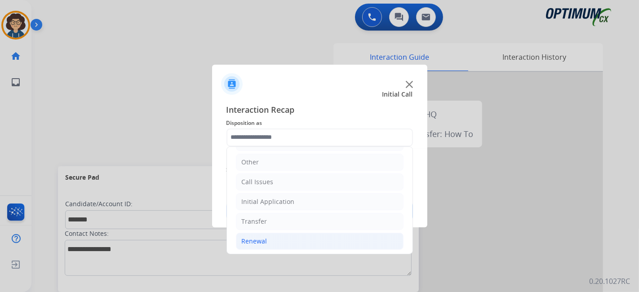
click at [325, 233] on li "Renewal" at bounding box center [320, 241] width 168 height 17
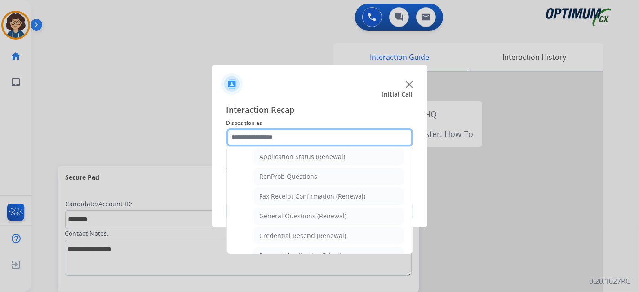
scroll to position [209, 0]
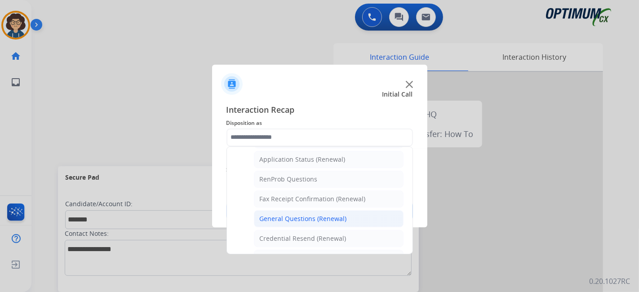
drag, startPoint x: 357, startPoint y: 221, endPoint x: 358, endPoint y: 211, distance: 10.1
click at [357, 221] on li "General Questions (Renewal)" at bounding box center [329, 218] width 150 height 17
type input "**********"
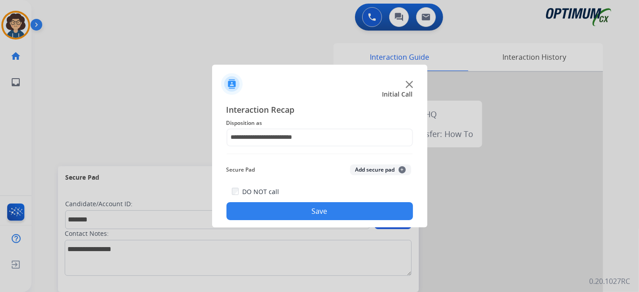
click at [380, 173] on button "Add secure pad +" at bounding box center [380, 170] width 61 height 11
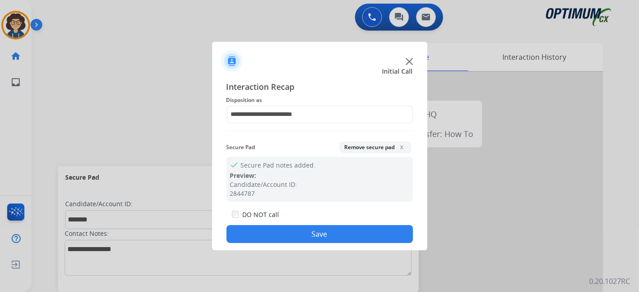
drag, startPoint x: 339, startPoint y: 237, endPoint x: 317, endPoint y: 213, distance: 32.8
click at [337, 237] on button "Save" at bounding box center [320, 234] width 187 height 18
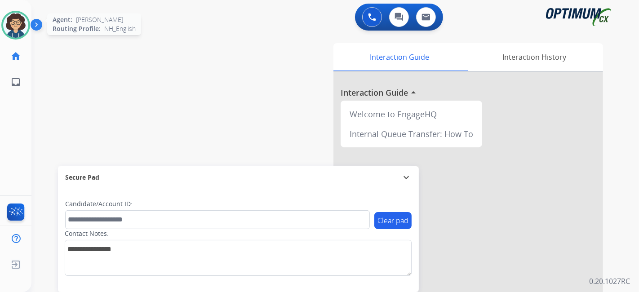
click at [24, 29] on img at bounding box center [15, 25] width 25 height 25
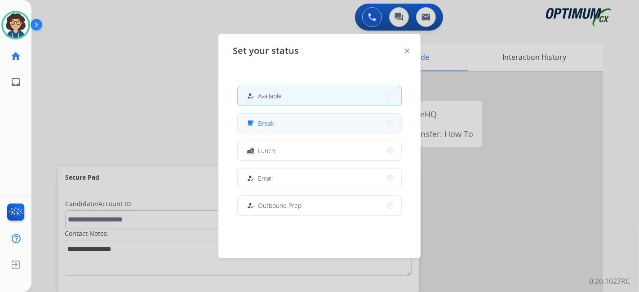
click at [297, 126] on button "free_breakfast Break" at bounding box center [320, 123] width 164 height 19
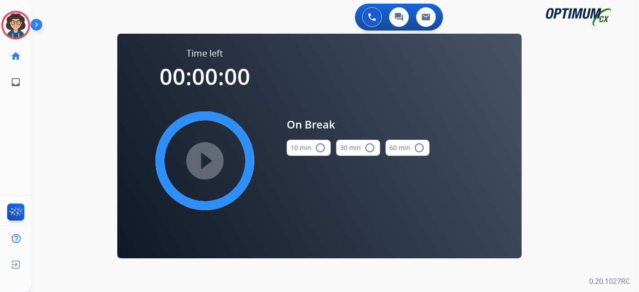
click at [296, 147] on button "10 min radio_button_unchecked" at bounding box center [309, 148] width 44 height 16
click at [210, 157] on mat-icon "play_circle_filled" at bounding box center [205, 161] width 11 height 11
click at [75, 121] on div "0 Voice Interactions 0 Chat Interactions 0 Email Interactions swap_horiz Break …" at bounding box center [335, 146] width 608 height 292
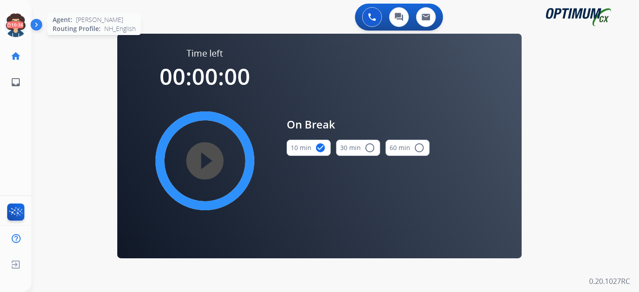
click at [19, 32] on icon at bounding box center [15, 25] width 29 height 29
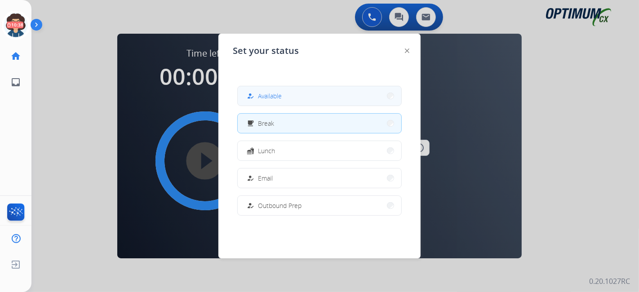
click at [273, 91] on div "how_to_reg Available" at bounding box center [263, 96] width 37 height 11
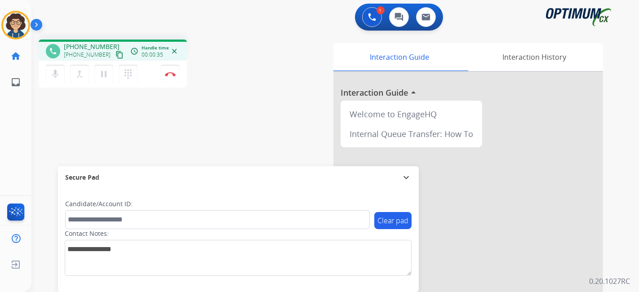
click at [116, 54] on mat-icon "content_copy" at bounding box center [120, 55] width 8 height 8
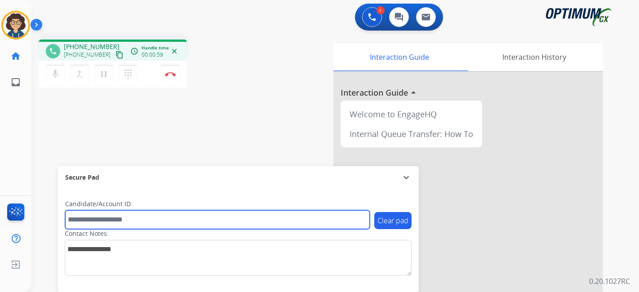
click at [143, 221] on input "text" at bounding box center [217, 219] width 305 height 19
paste input "*******"
type input "*******"
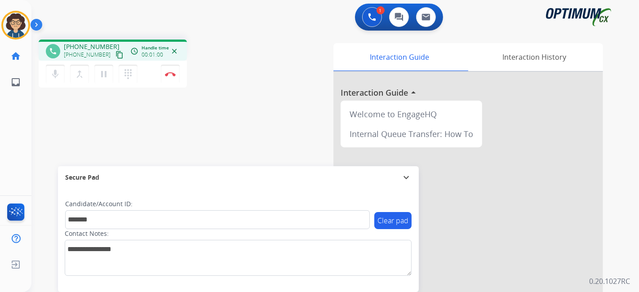
drag, startPoint x: 195, startPoint y: 134, endPoint x: 201, endPoint y: 101, distance: 33.9
click at [196, 131] on div "phone +17325478082 +17325478082 content_copy access_time Call metrics Queue 00:…" at bounding box center [324, 219] width 586 height 375
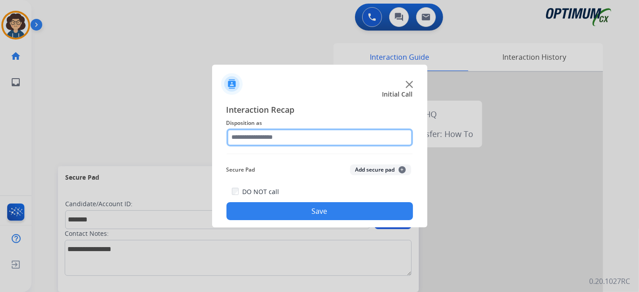
click at [336, 139] on input "text" at bounding box center [320, 138] width 187 height 18
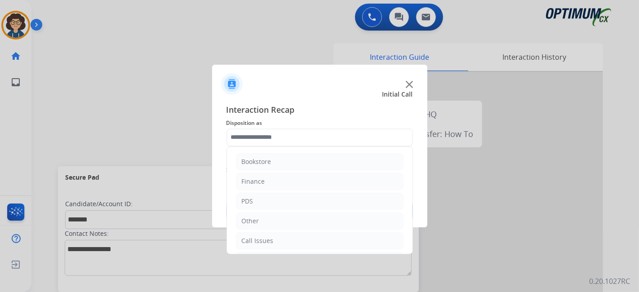
click at [344, 191] on ul "Bookstore Finance PDS Other Call Issues Initial Application Transfer Renewal" at bounding box center [320, 231] width 186 height 168
click at [340, 194] on li "PDS" at bounding box center [320, 201] width 168 height 17
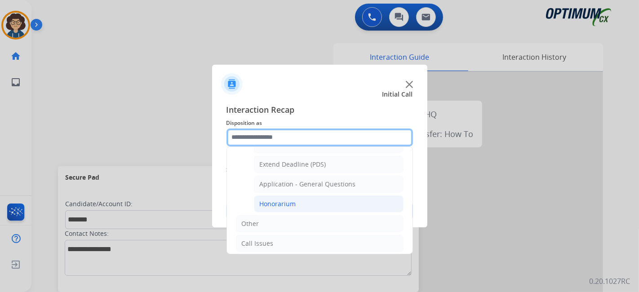
scroll to position [255, 0]
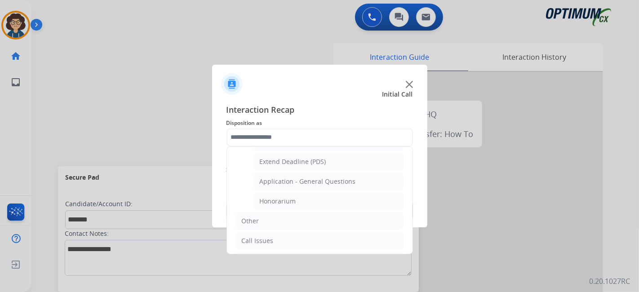
drag, startPoint x: 339, startPoint y: 179, endPoint x: 364, endPoint y: 172, distance: 25.8
click at [339, 179] on div "Application - General Questions" at bounding box center [308, 181] width 96 height 9
type input "**********"
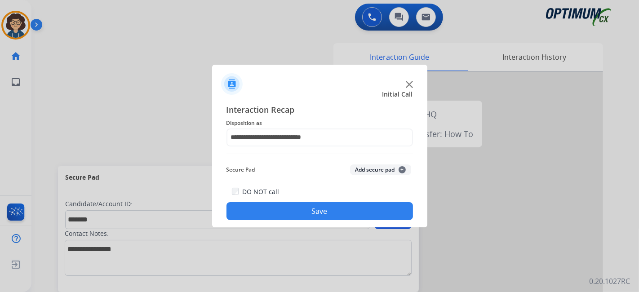
click at [370, 170] on button "Add secure pad +" at bounding box center [380, 170] width 61 height 11
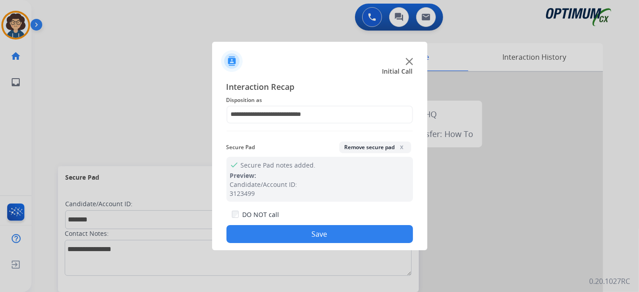
click at [319, 246] on div "**********" at bounding box center [319, 162] width 215 height 178
click at [318, 238] on button "Save" at bounding box center [320, 234] width 187 height 18
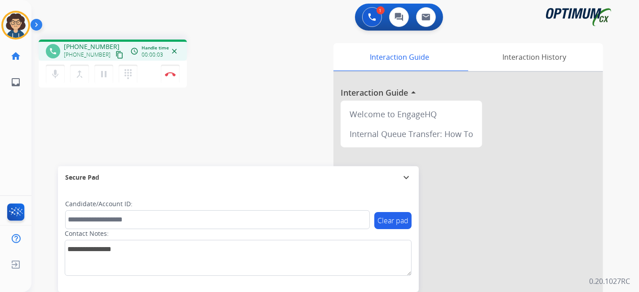
click at [116, 54] on mat-icon "content_copy" at bounding box center [120, 55] width 8 height 8
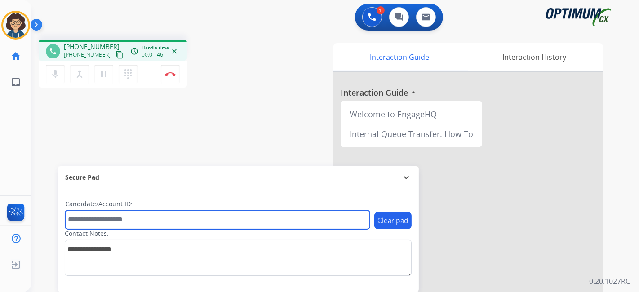
click at [152, 215] on input "text" at bounding box center [217, 219] width 305 height 19
paste input "*******"
type input "*******"
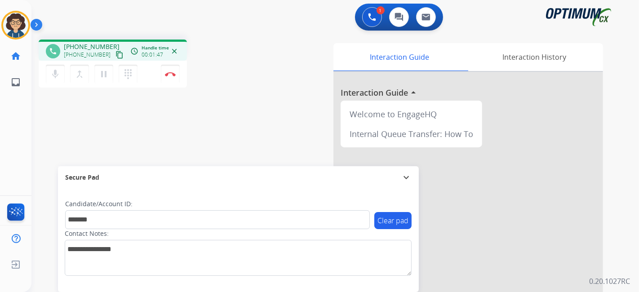
drag, startPoint x: 196, startPoint y: 140, endPoint x: 198, endPoint y: 121, distance: 19.0
click at [197, 125] on div "phone +16124723232 +16124723232 content_copy access_time Call metrics Queue 00:…" at bounding box center [324, 219] width 586 height 375
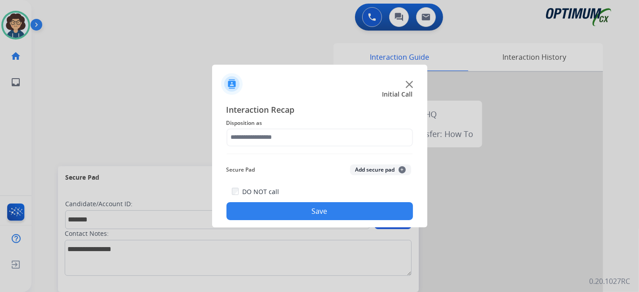
drag, startPoint x: 322, startPoint y: 121, endPoint x: 319, endPoint y: 139, distance: 17.7
click at [320, 130] on div "Interaction Recap Disposition as Secure Pad Add secure pad + DO NOT call Save" at bounding box center [320, 161] width 187 height 117
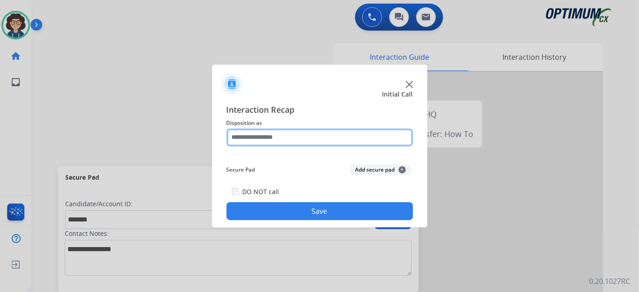
click at [319, 139] on input "text" at bounding box center [320, 138] width 187 height 18
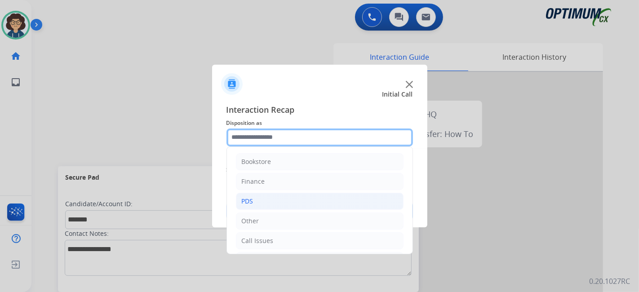
scroll to position [59, 0]
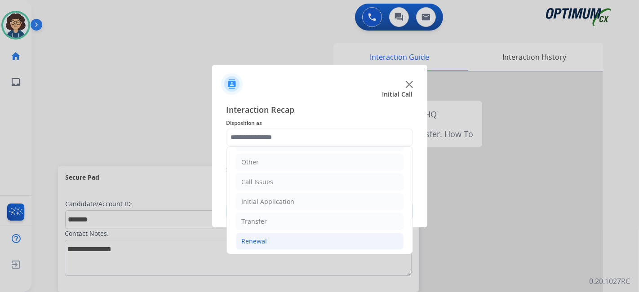
click at [294, 236] on li "Renewal" at bounding box center [320, 241] width 168 height 17
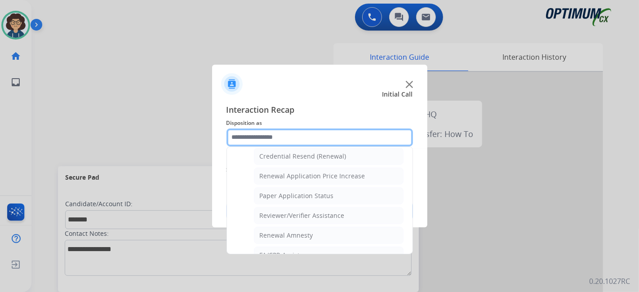
scroll to position [246, 0]
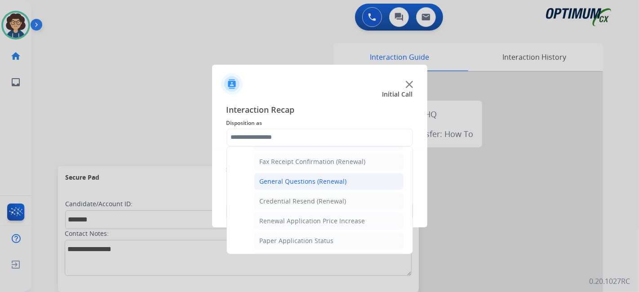
click at [357, 175] on li "General Questions (Renewal)" at bounding box center [329, 181] width 150 height 17
type input "**********"
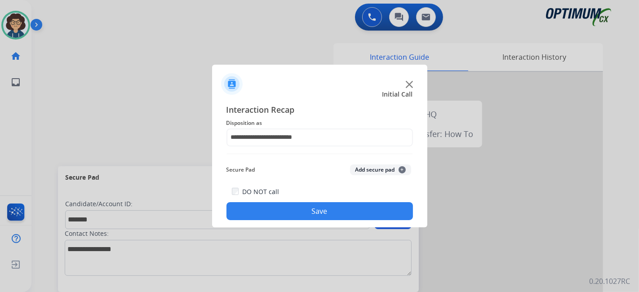
click at [371, 172] on button "Add secure pad +" at bounding box center [380, 170] width 61 height 11
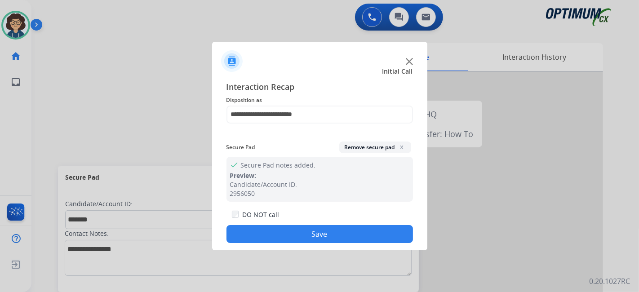
click at [324, 234] on button "Save" at bounding box center [320, 234] width 187 height 18
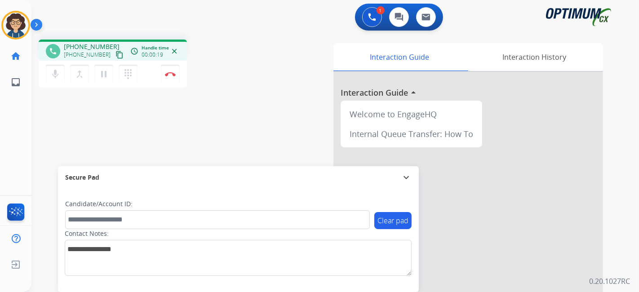
click at [116, 57] on mat-icon "content_copy" at bounding box center [120, 55] width 8 height 8
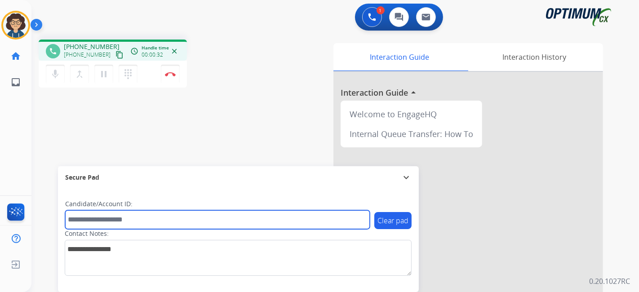
click at [135, 224] on input "text" at bounding box center [217, 219] width 305 height 19
paste input "*******"
type input "*******"
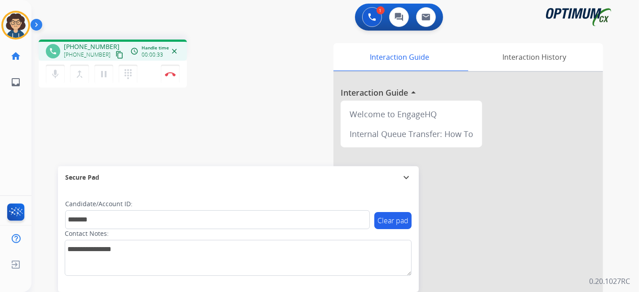
click at [204, 140] on div "phone +12018773272 +12018773272 content_copy access_time Call metrics Queue 00:…" at bounding box center [324, 219] width 586 height 375
click at [176, 78] on button "Disconnect" at bounding box center [170, 74] width 19 height 19
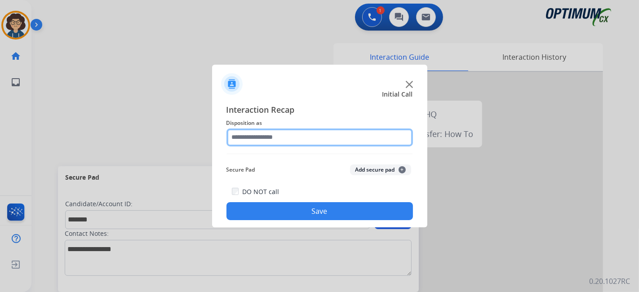
click at [309, 143] on input "text" at bounding box center [320, 138] width 187 height 18
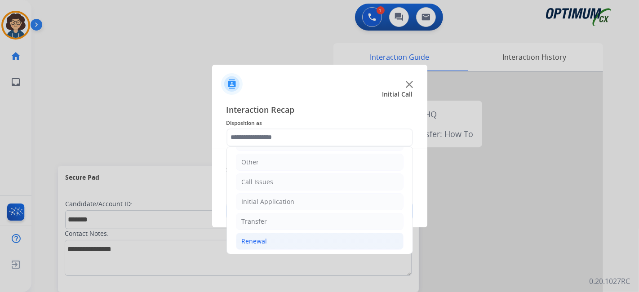
click at [317, 235] on li "Renewal" at bounding box center [320, 241] width 168 height 17
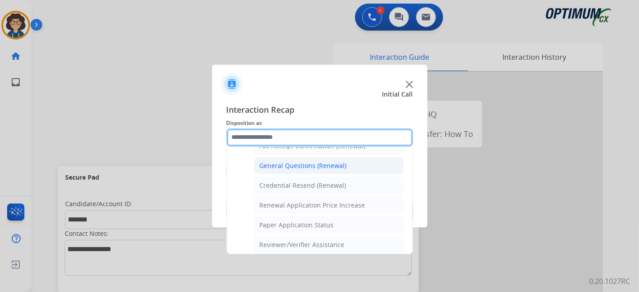
scroll to position [241, 0]
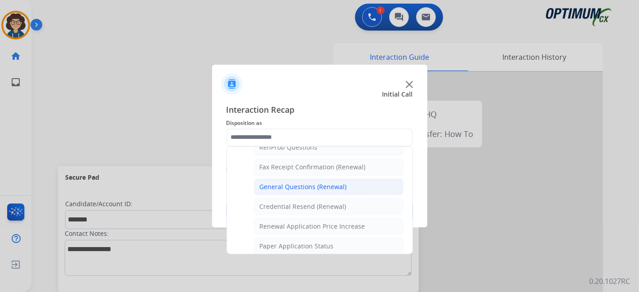
click at [334, 189] on li "General Questions (Renewal)" at bounding box center [329, 187] width 150 height 17
type input "**********"
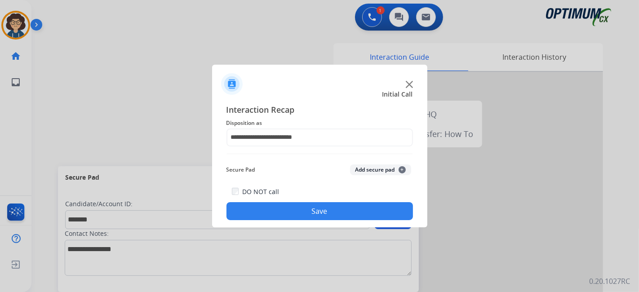
click at [372, 170] on button "Add secure pad +" at bounding box center [380, 170] width 61 height 11
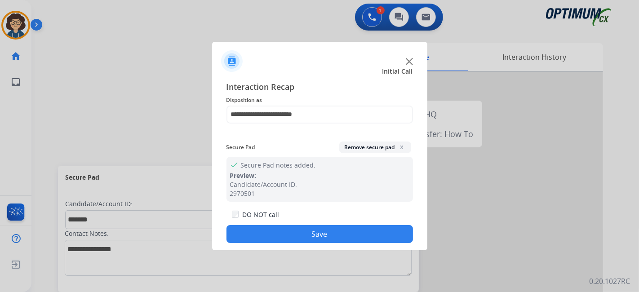
drag, startPoint x: 340, startPoint y: 237, endPoint x: 246, endPoint y: 28, distance: 229.5
click at [339, 238] on button "Save" at bounding box center [320, 234] width 187 height 18
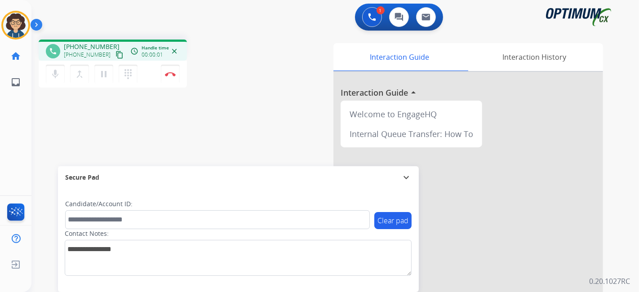
click at [116, 53] on mat-icon "content_copy" at bounding box center [120, 55] width 8 height 8
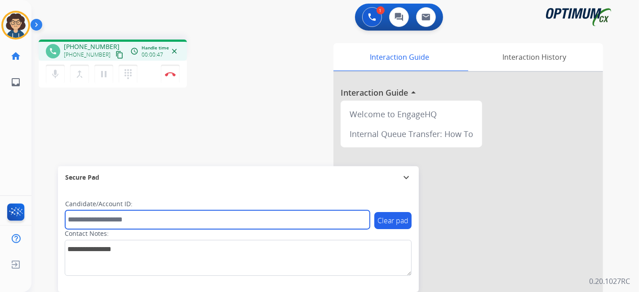
click at [155, 220] on input "text" at bounding box center [217, 219] width 305 height 19
paste input "*******"
type input "*******"
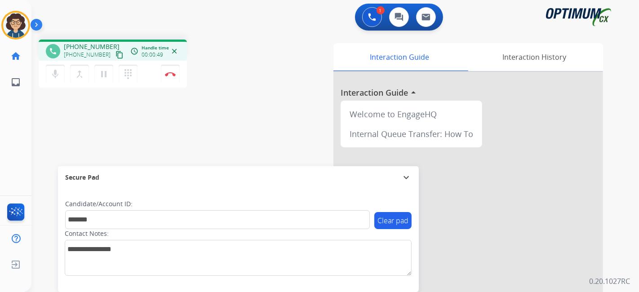
click at [204, 146] on div "phone +19296878706 +19296878706 content_copy access_time Call metrics Queue 00:…" at bounding box center [324, 219] width 586 height 375
click at [103, 75] on mat-icon "pause" at bounding box center [103, 74] width 11 height 11
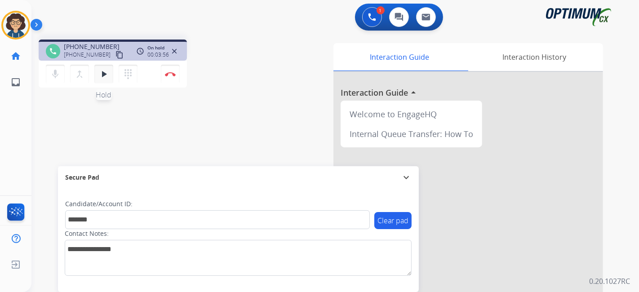
click at [105, 72] on mat-icon "play_arrow" at bounding box center [103, 74] width 11 height 11
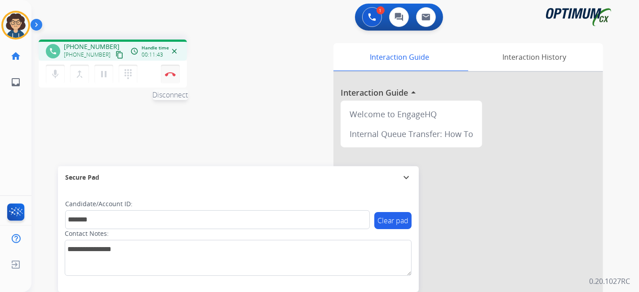
click at [175, 75] on button "Disconnect" at bounding box center [170, 74] width 19 height 19
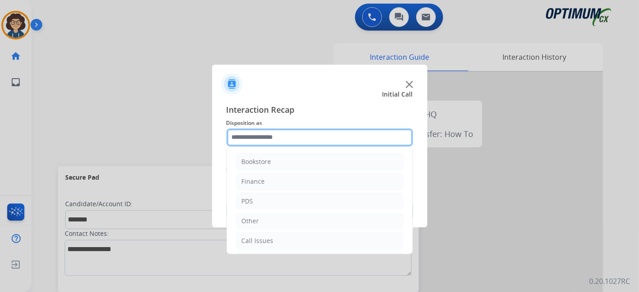
click at [326, 140] on input "text" at bounding box center [320, 138] width 187 height 18
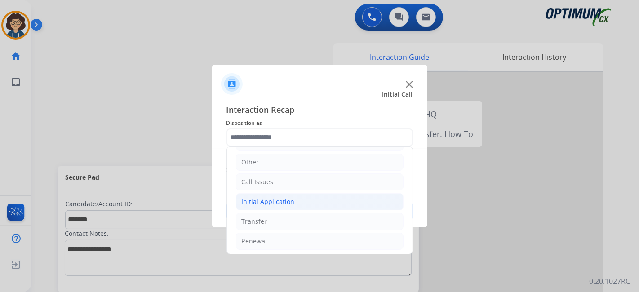
click at [321, 200] on li "Initial Application" at bounding box center [320, 201] width 168 height 17
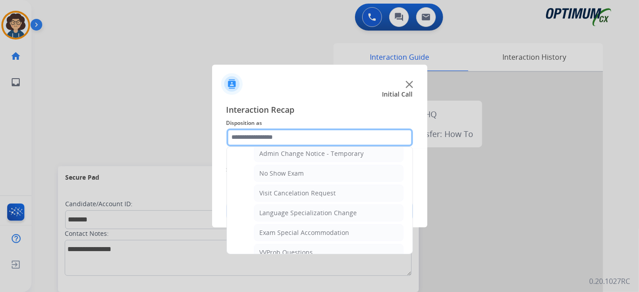
scroll to position [397, 0]
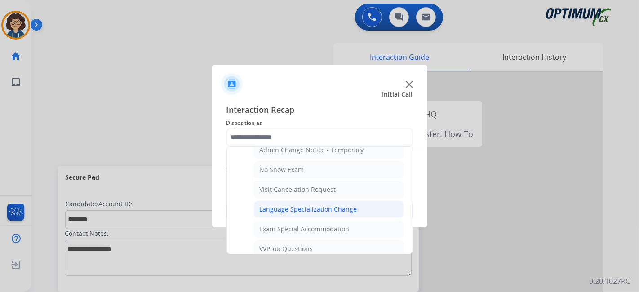
click at [382, 201] on li "Language Specialization Change" at bounding box center [329, 209] width 150 height 17
type input "**********"
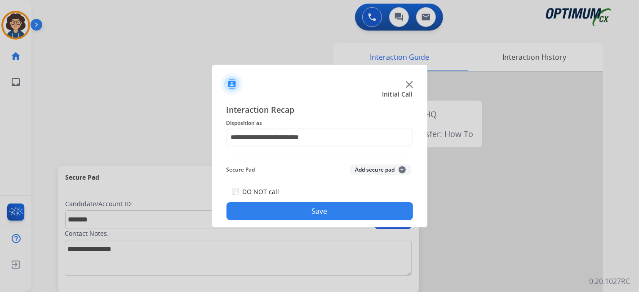
click at [385, 170] on button "Add secure pad +" at bounding box center [380, 170] width 61 height 11
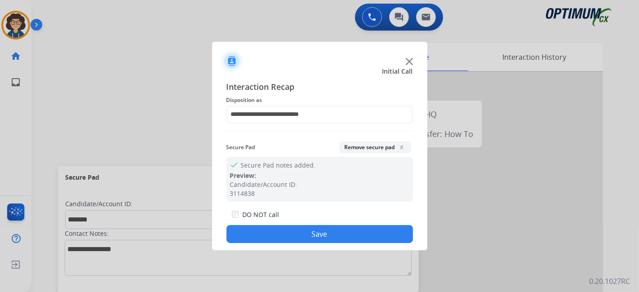
click at [339, 228] on button "Save" at bounding box center [320, 234] width 187 height 18
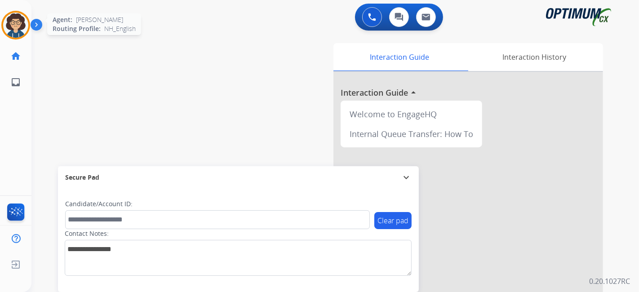
click at [18, 36] on img at bounding box center [15, 25] width 25 height 25
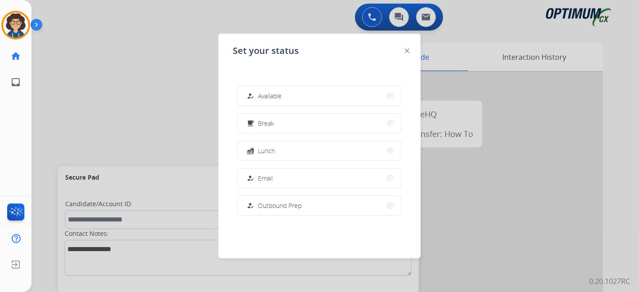
scroll to position [224, 0]
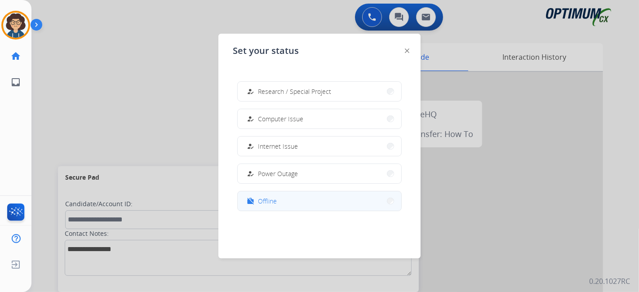
click at [324, 206] on button "work_off Offline" at bounding box center [320, 201] width 164 height 19
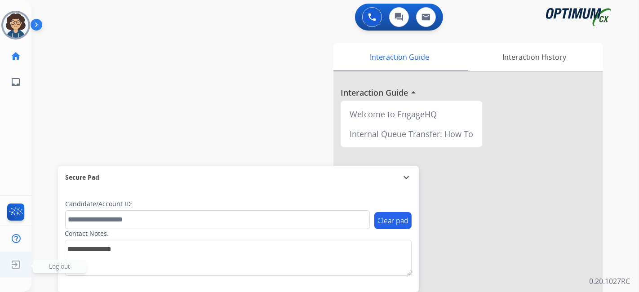
click at [14, 268] on img at bounding box center [16, 264] width 16 height 17
